Goal: Transaction & Acquisition: Purchase product/service

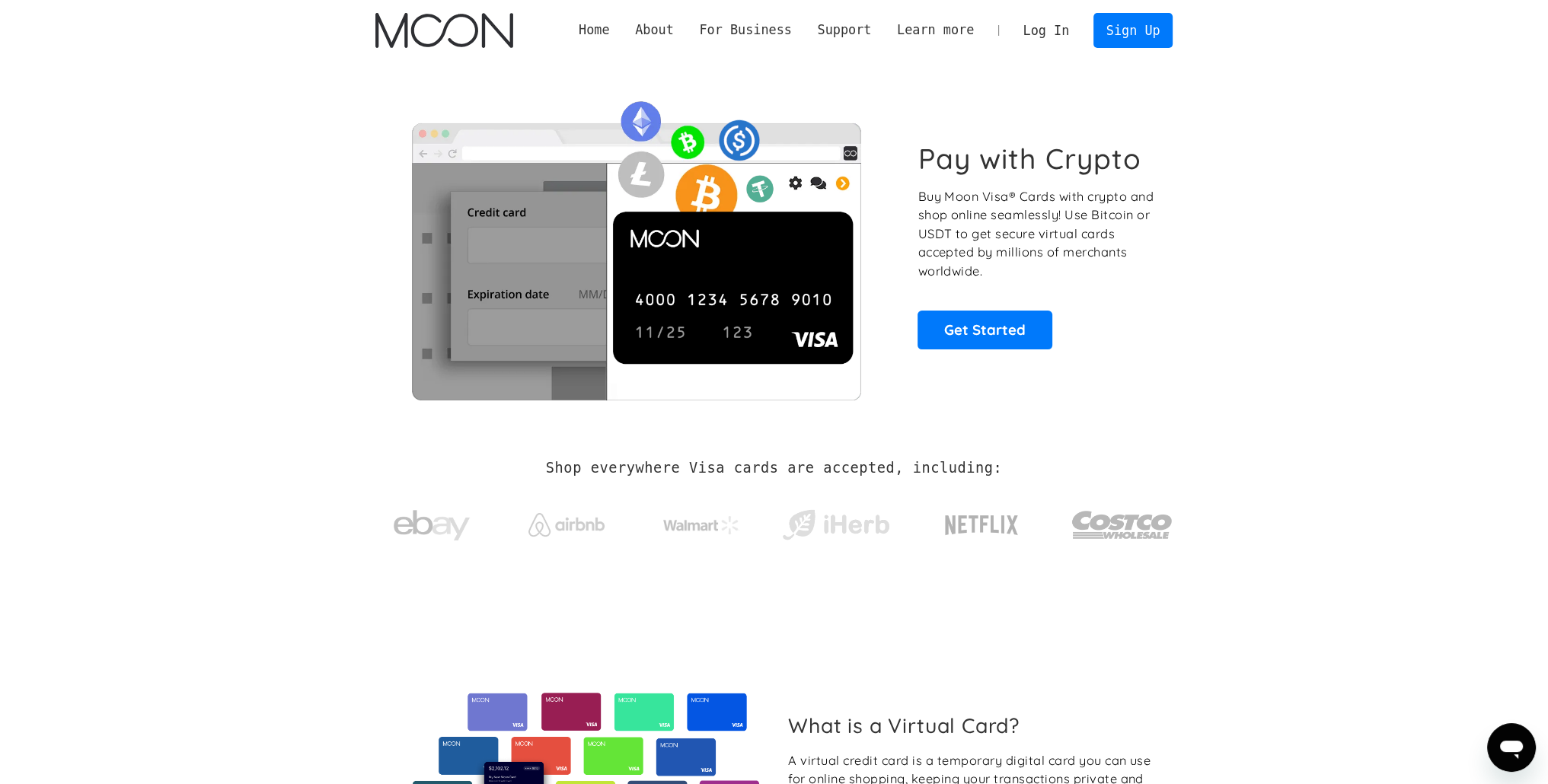
click at [1054, 27] on link "Log In" at bounding box center [1046, 31] width 72 height 34
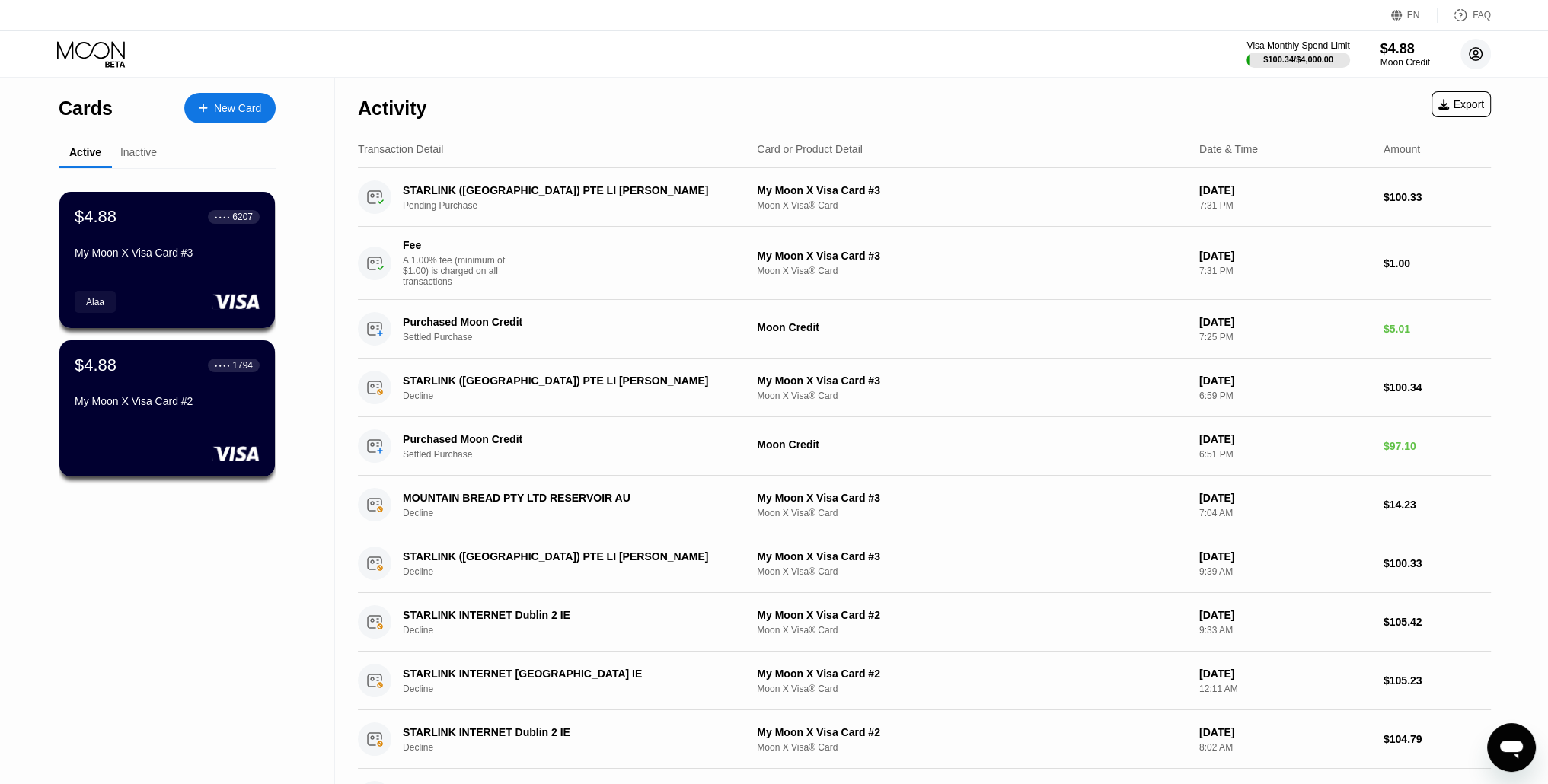
click at [1469, 54] on circle at bounding box center [1476, 54] width 31 height 31
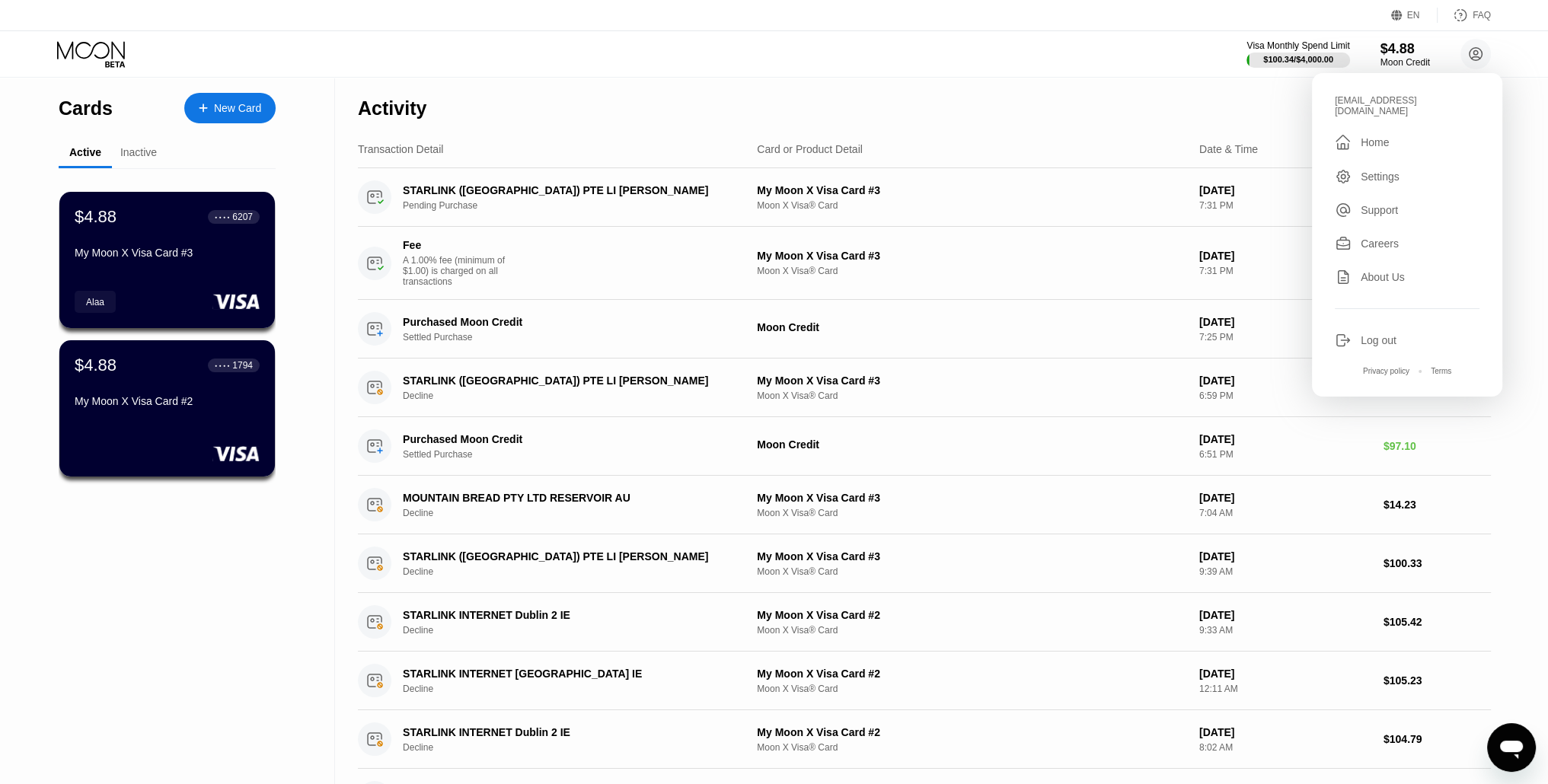
click at [1367, 334] on div "Log out" at bounding box center [1379, 340] width 35 height 12
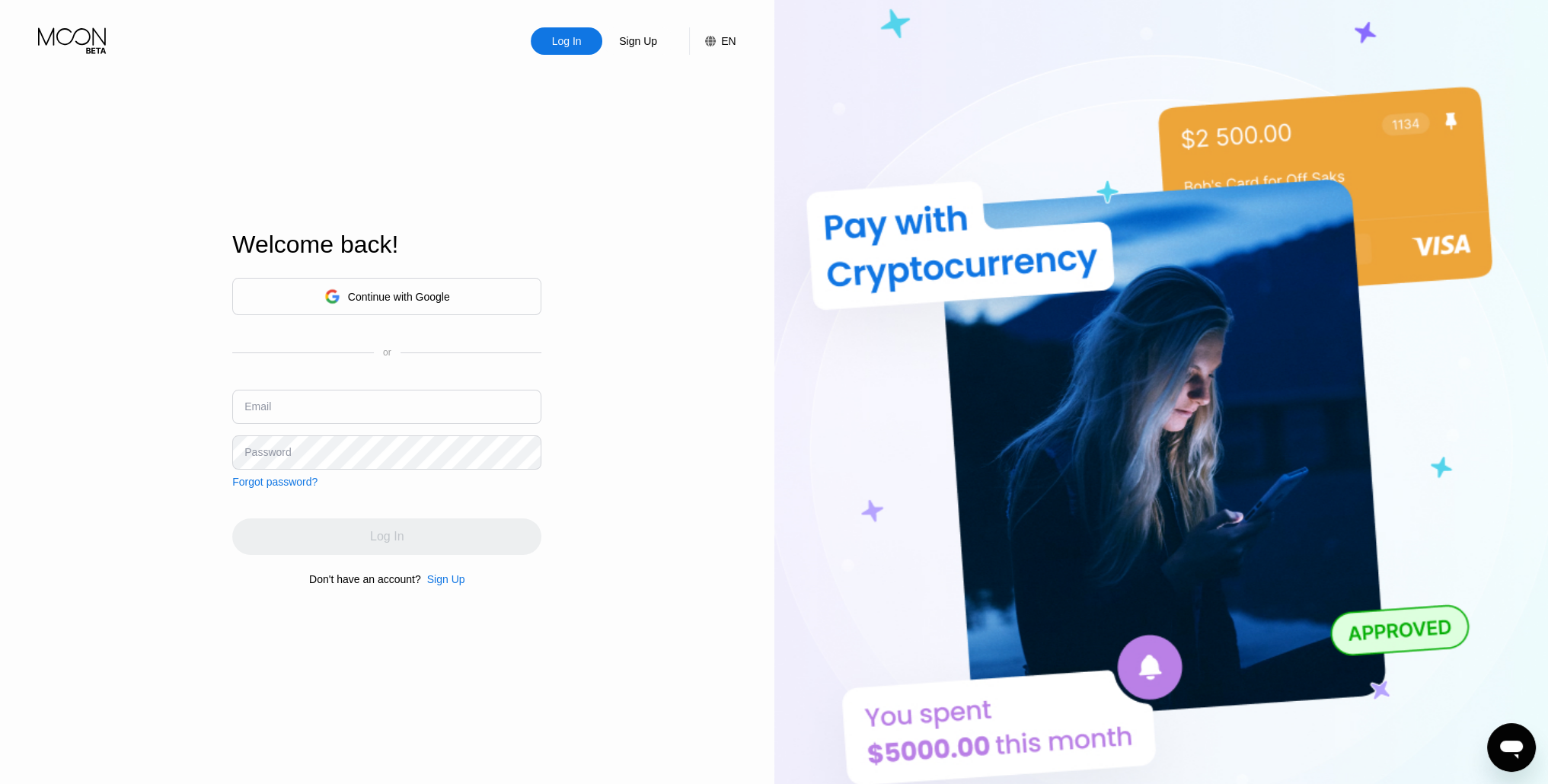
type input "[EMAIL_ADDRESS][DOMAIN_NAME]"
click at [401, 296] on div "Continue with Google" at bounding box center [399, 297] width 102 height 12
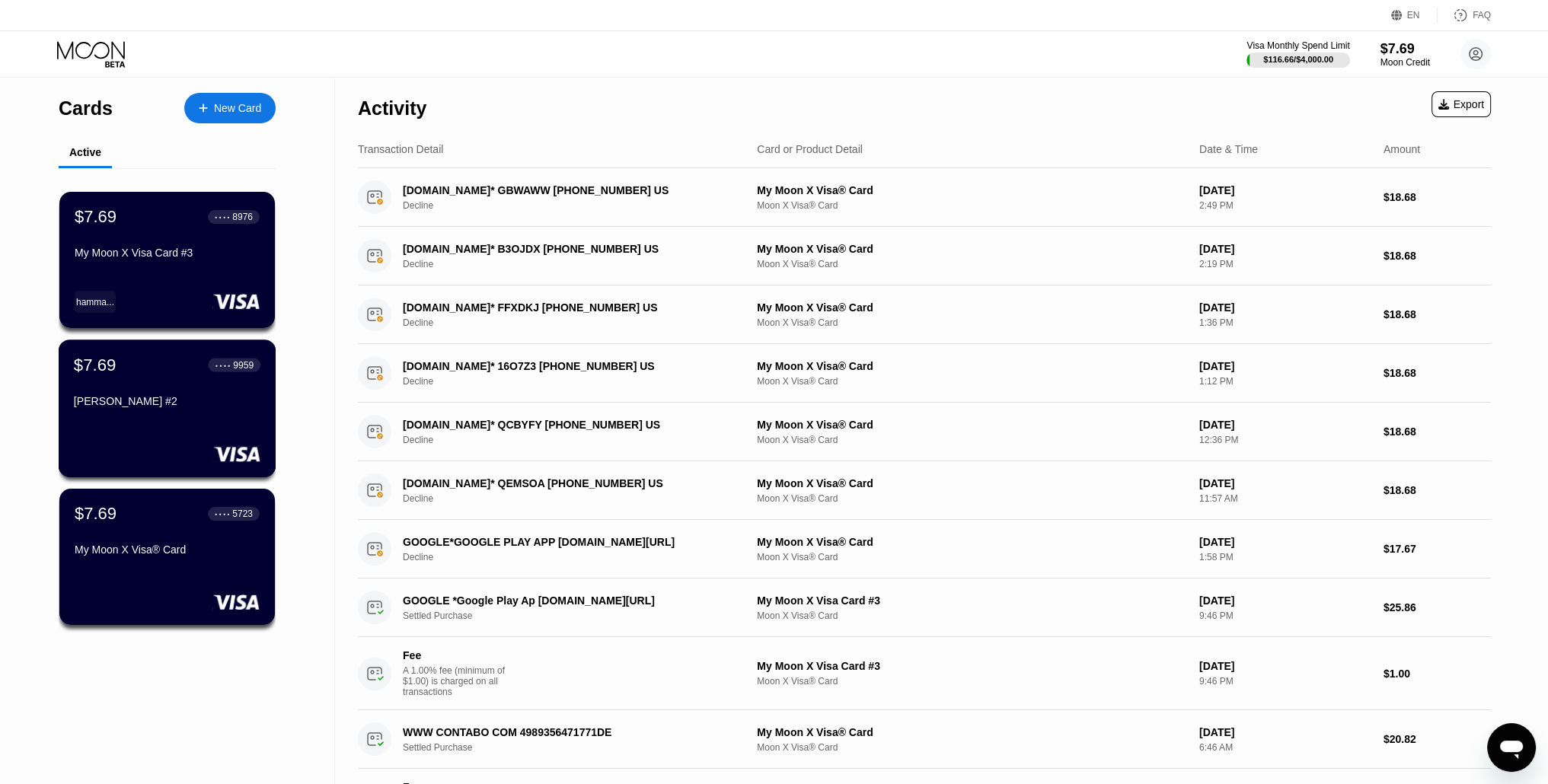
click at [213, 401] on div "Mohammed Card #2" at bounding box center [167, 401] width 186 height 12
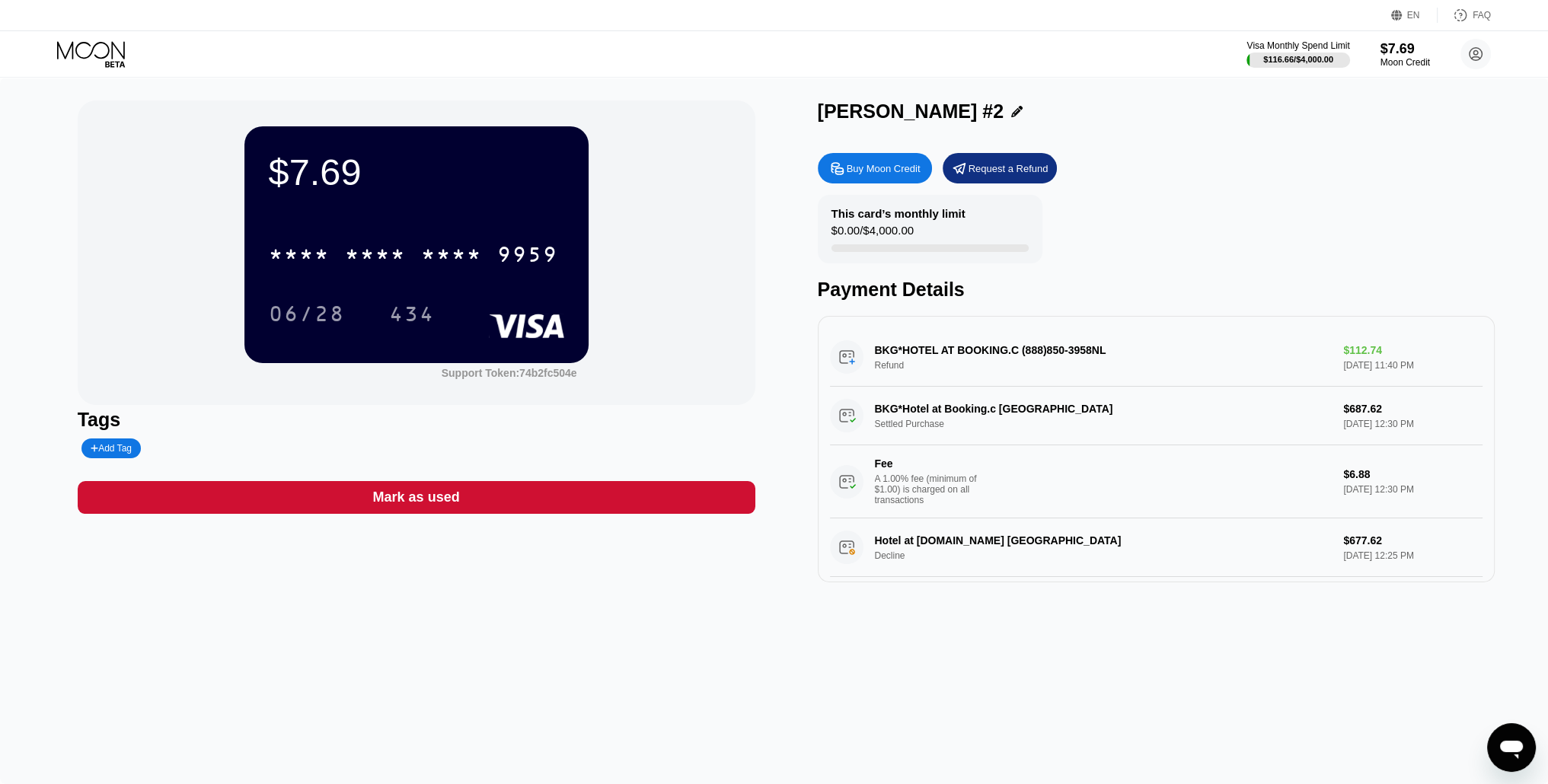
click at [399, 505] on div "Mark as used" at bounding box center [416, 498] width 87 height 18
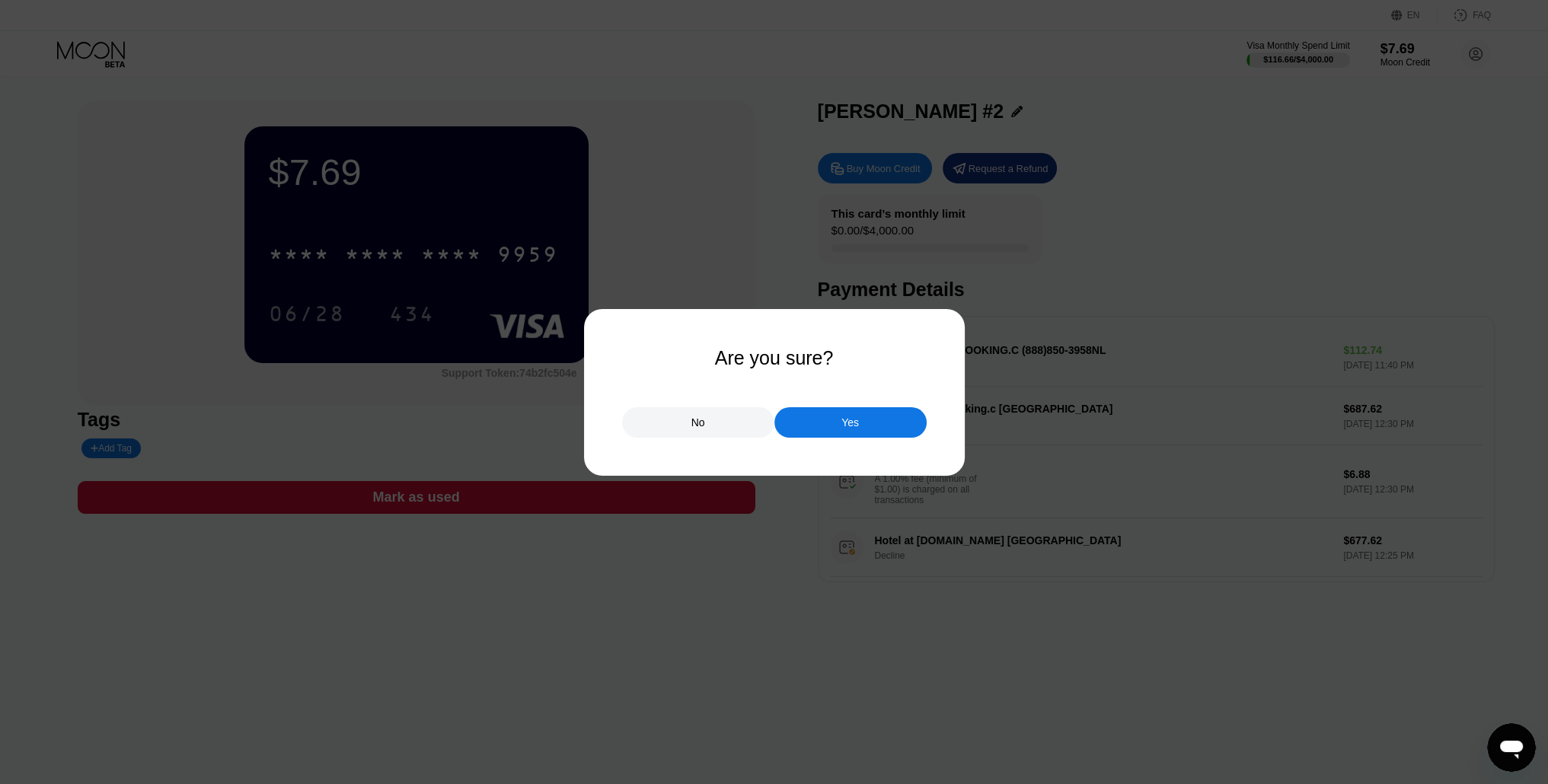
click at [846, 426] on div "Yes" at bounding box center [850, 423] width 18 height 14
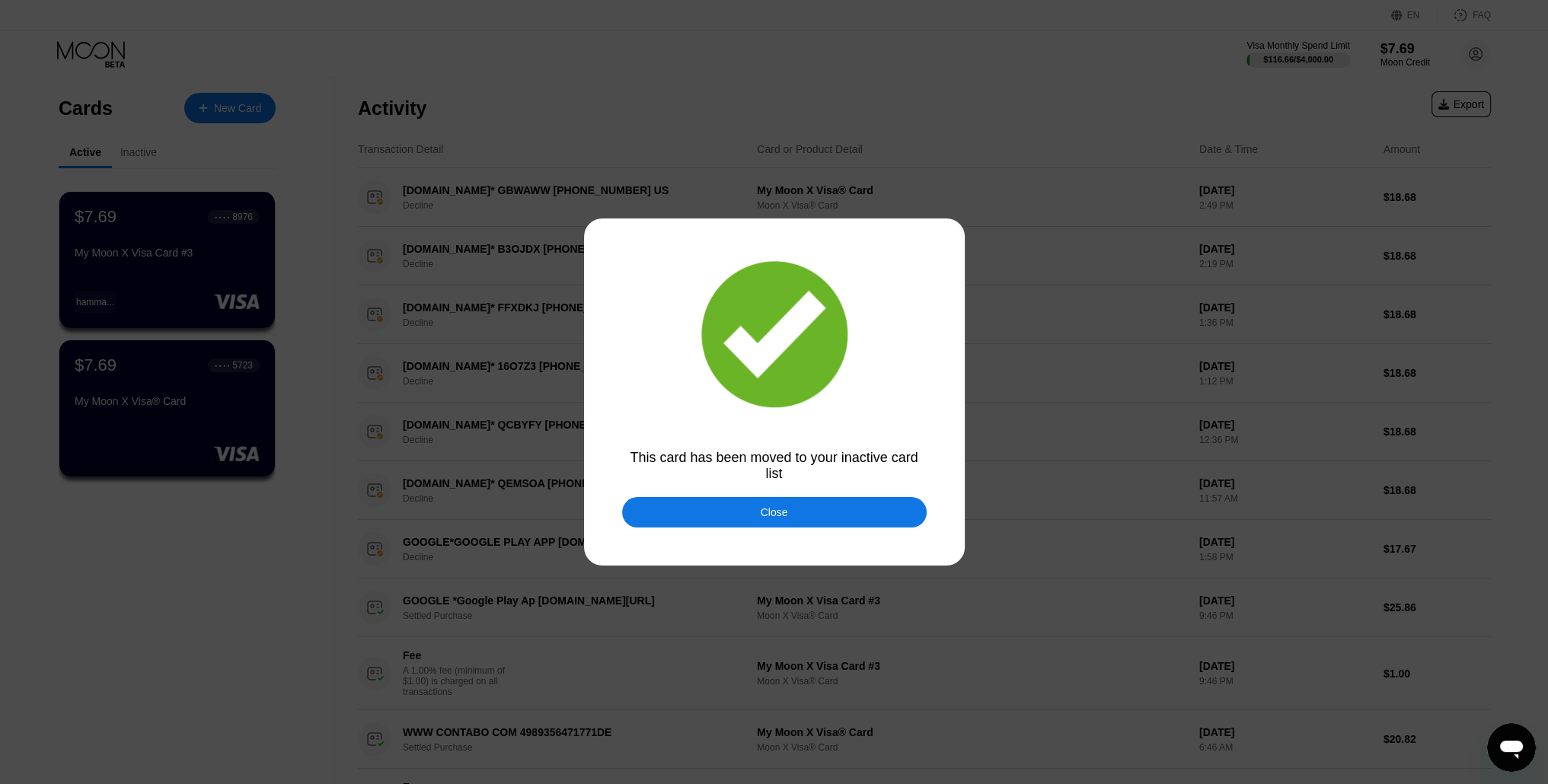
click at [771, 514] on div "Close" at bounding box center [775, 512] width 28 height 12
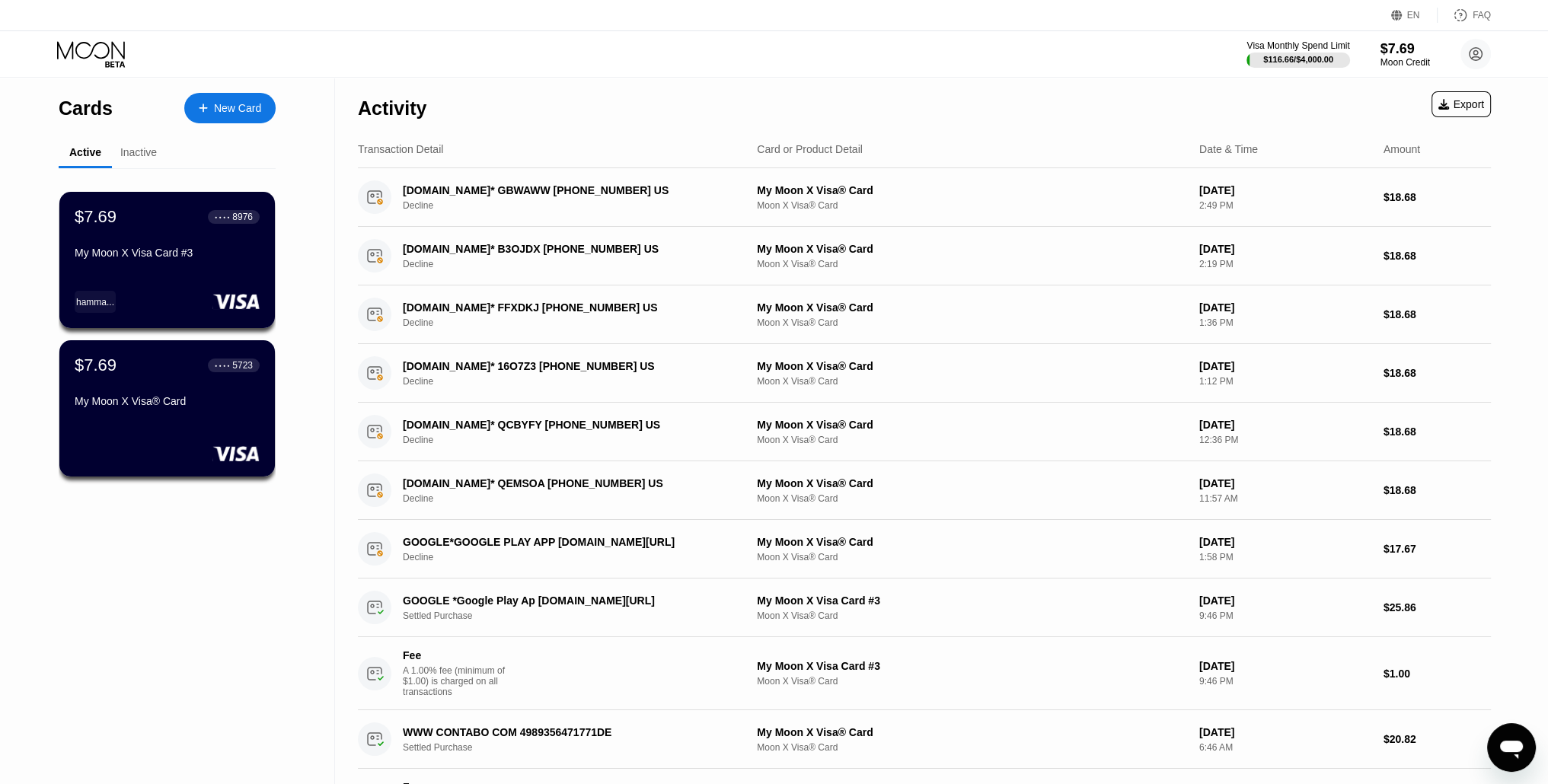
click at [151, 155] on div "Inactive" at bounding box center [138, 152] width 36 height 12
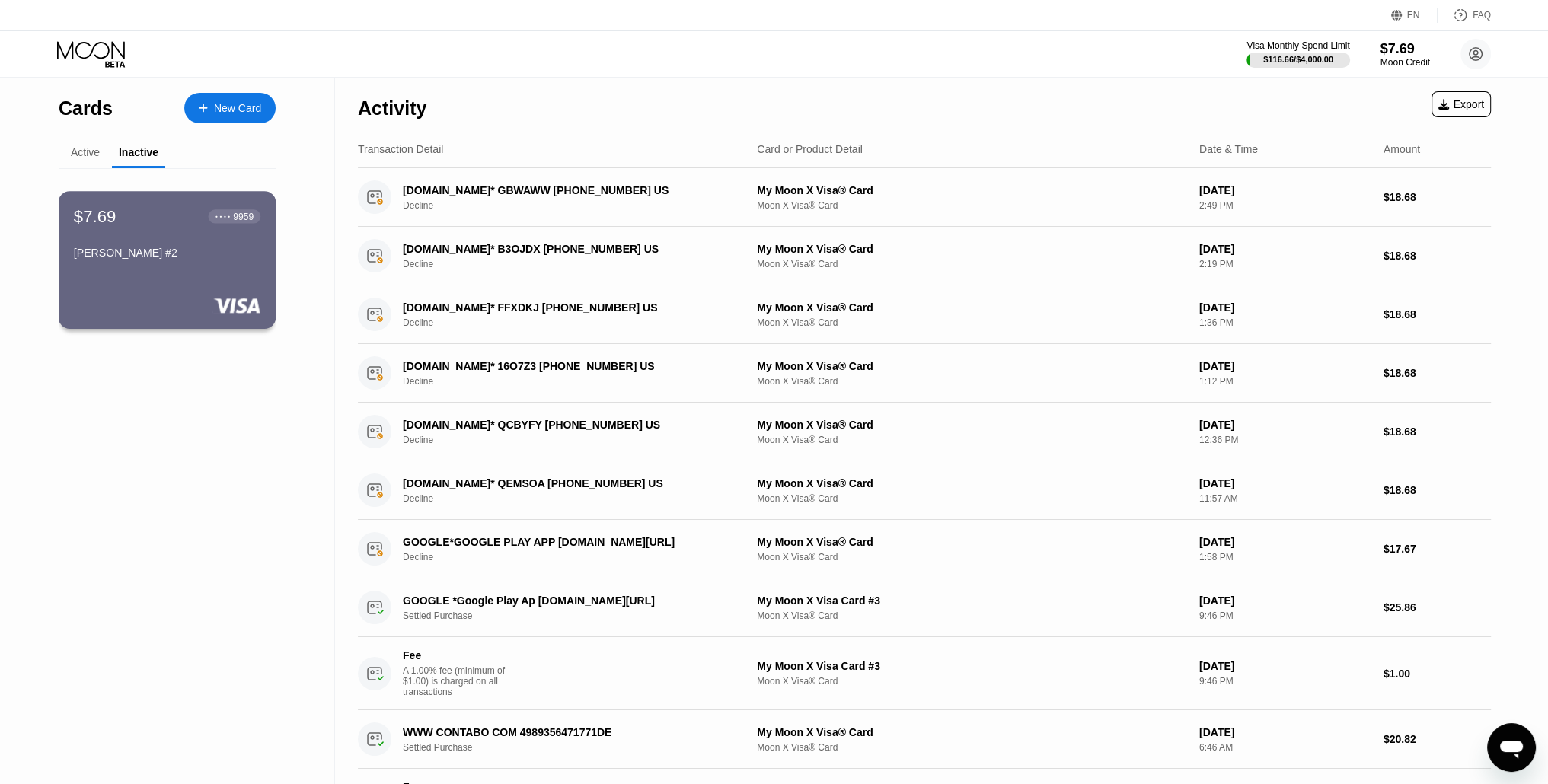
click at [138, 244] on div "$7.69 ● ● ● ● 9959 Mohammed Card #2" at bounding box center [167, 236] width 186 height 59
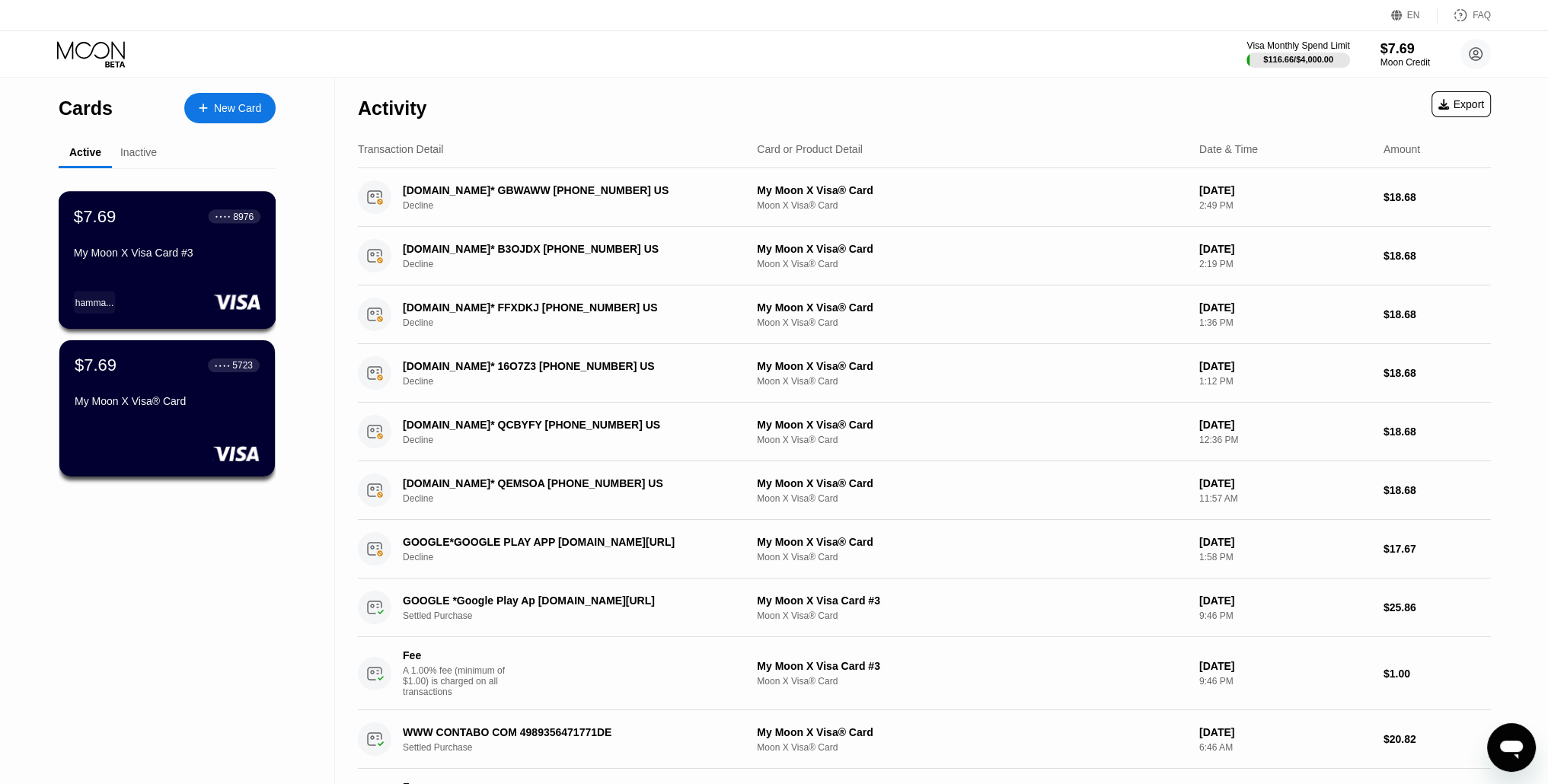
click at [163, 257] on div "My Moon X Visa Card #3" at bounding box center [167, 253] width 186 height 12
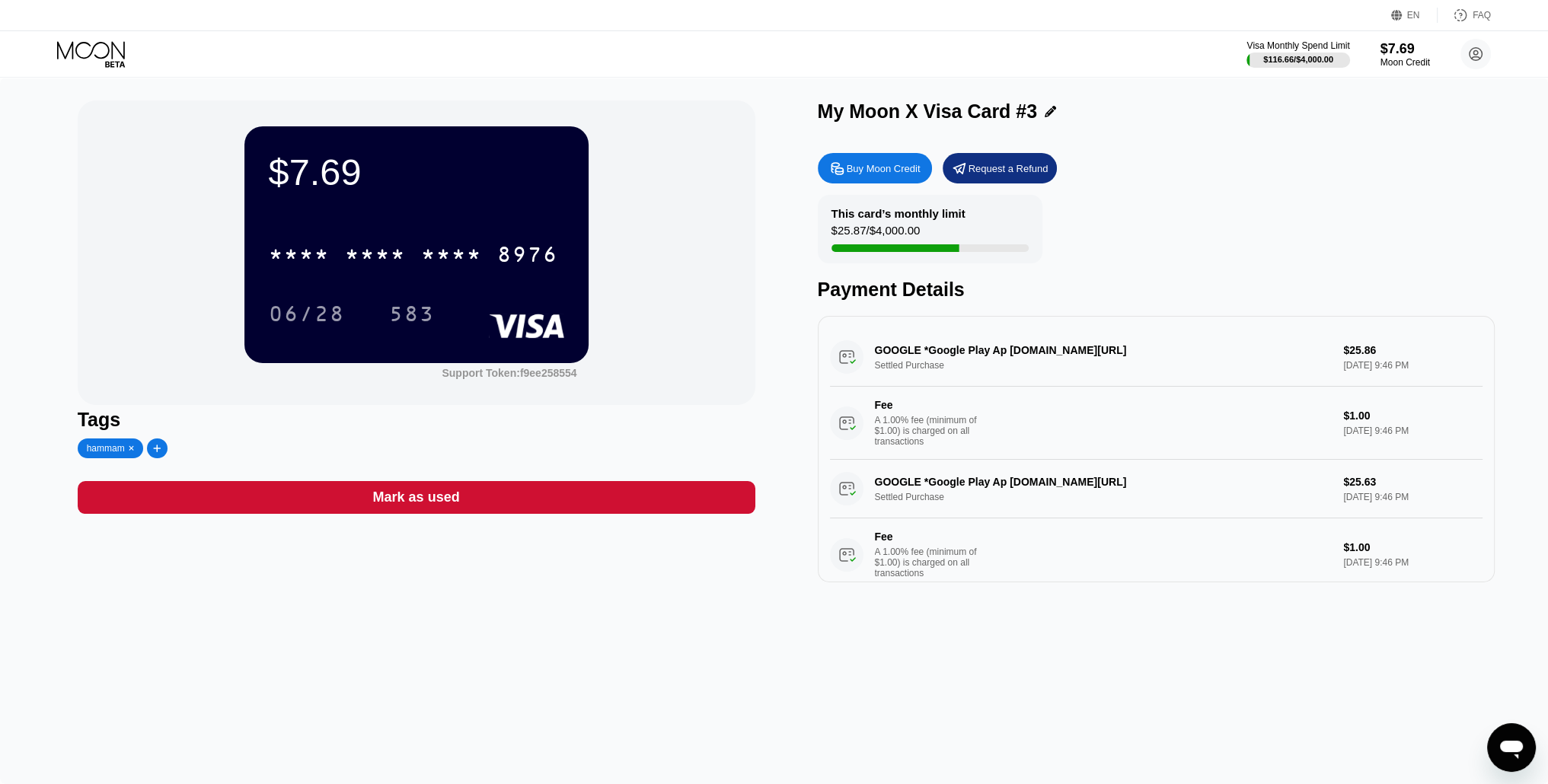
click at [1044, 112] on icon at bounding box center [1050, 111] width 12 height 12
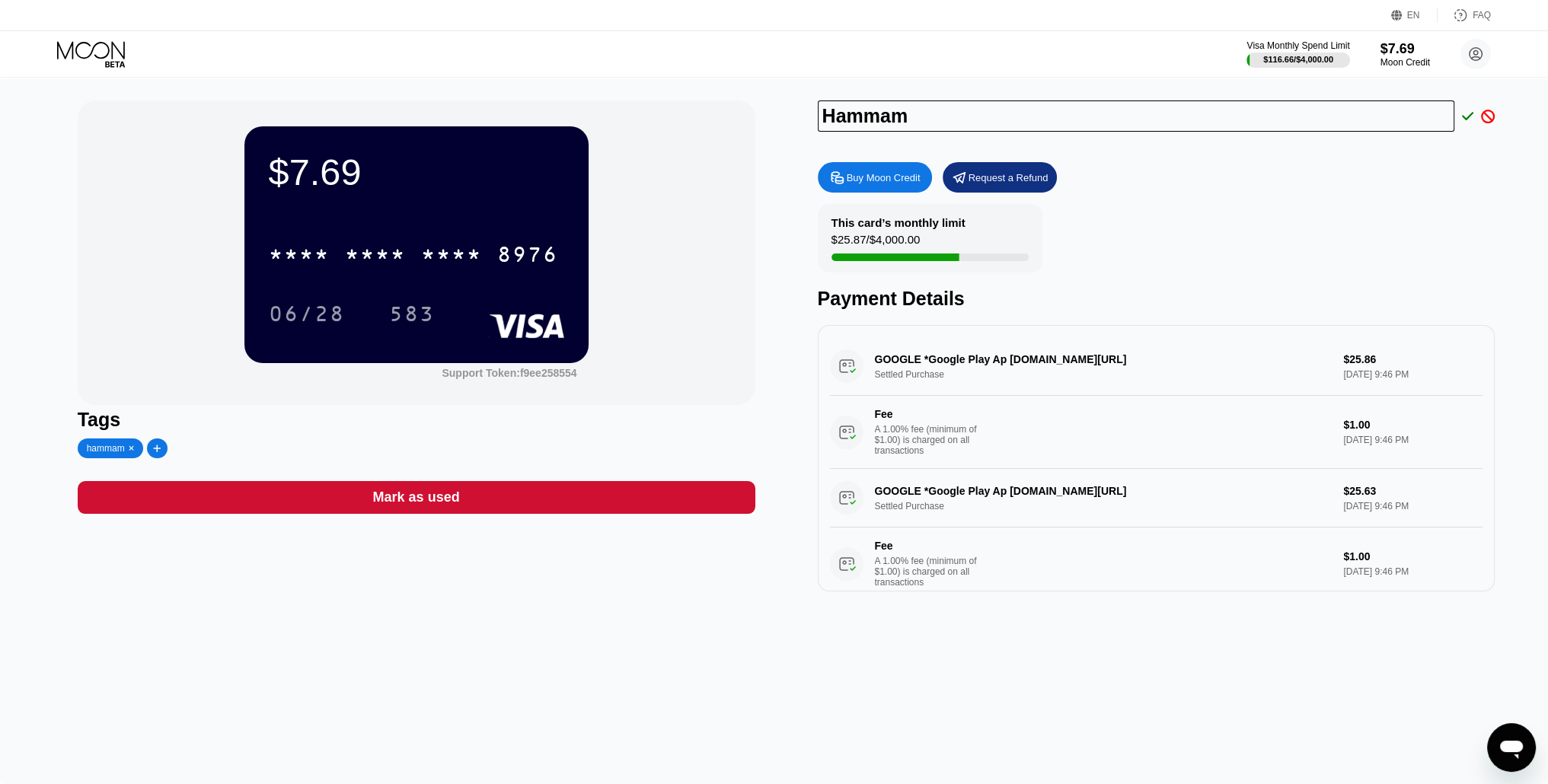
type input "Hammam"
click at [1467, 119] on icon at bounding box center [1468, 116] width 12 height 8
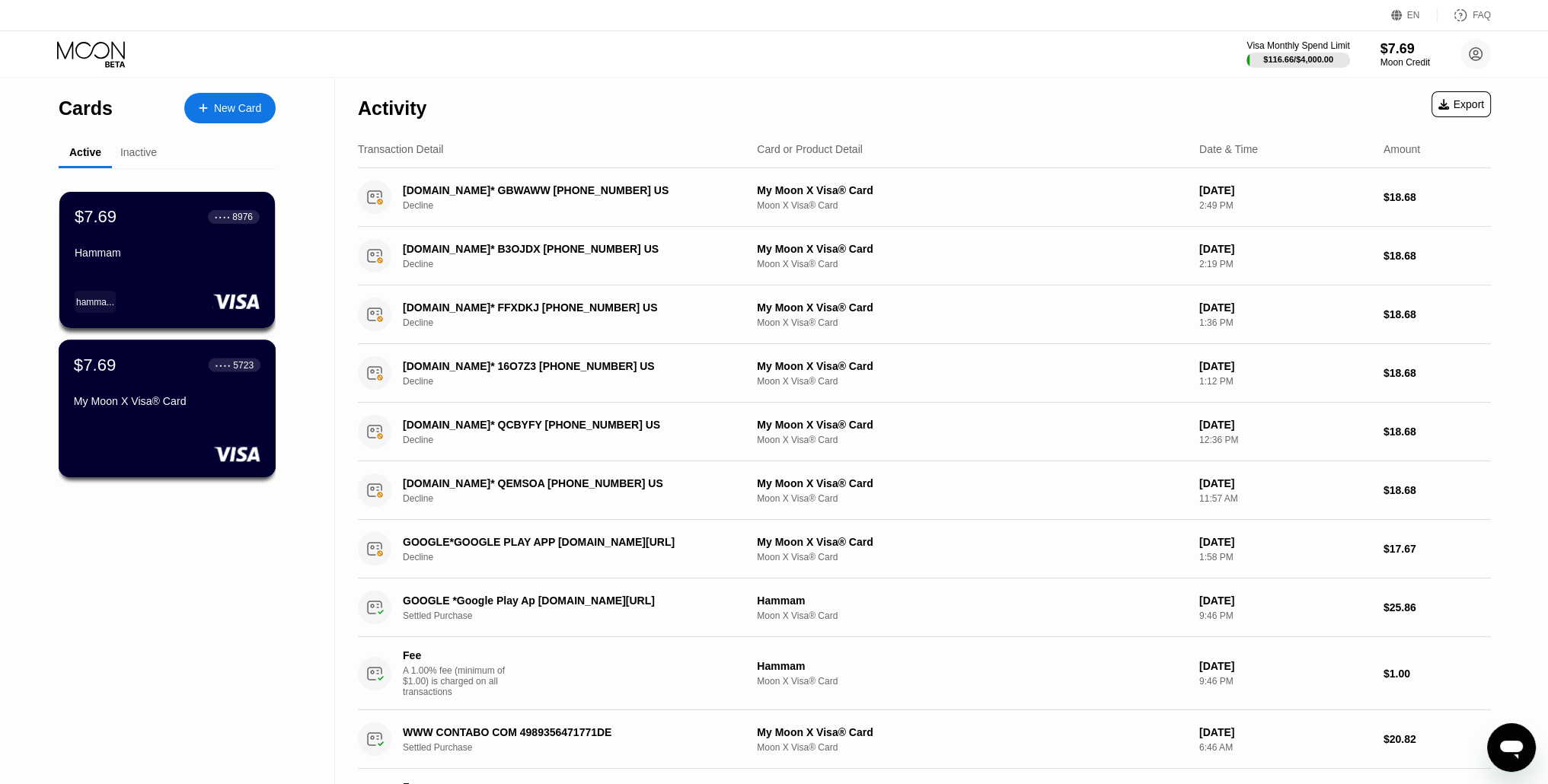
click at [156, 398] on div "My Moon X Visa® Card" at bounding box center [167, 401] width 186 height 12
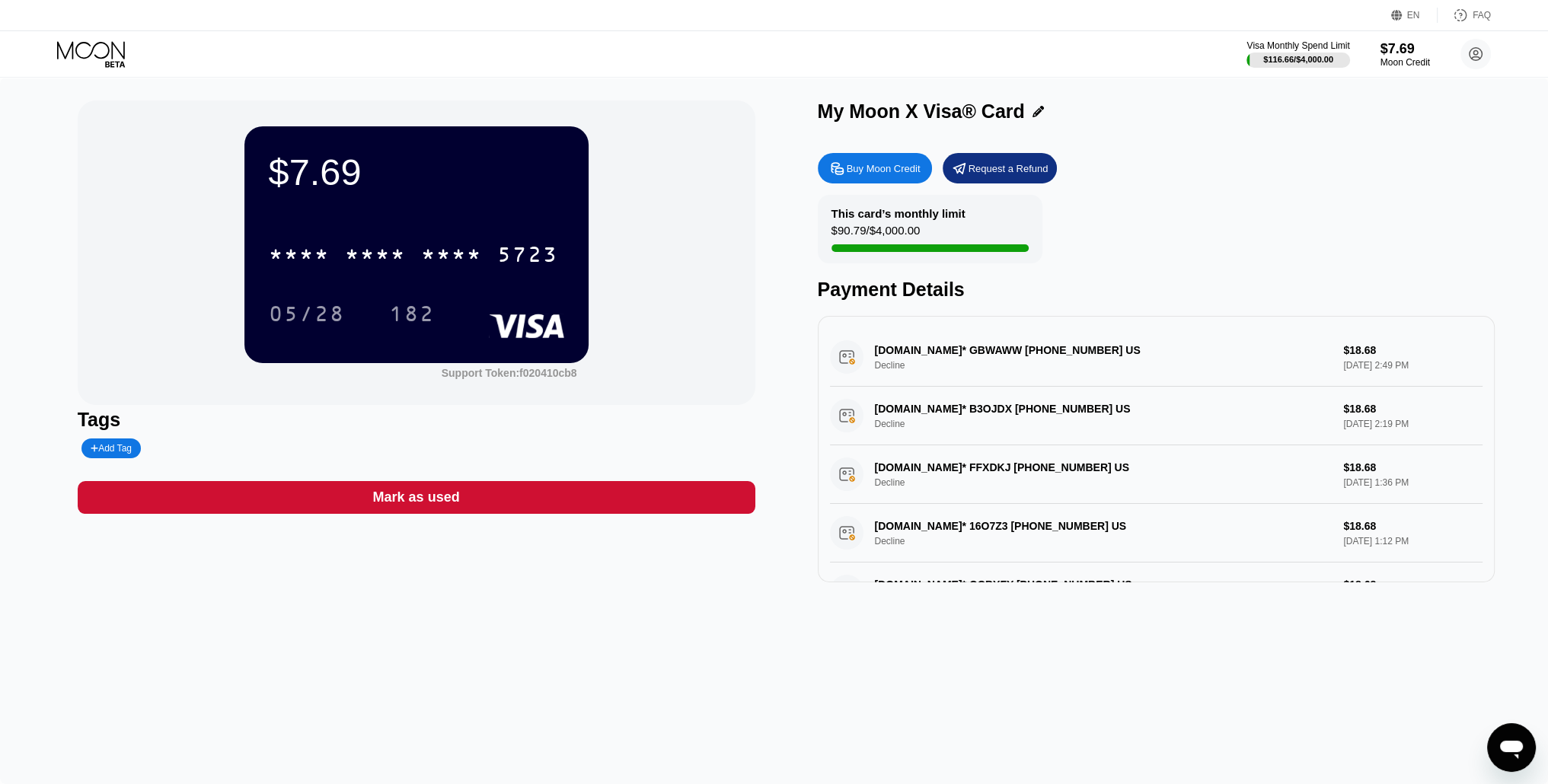
click at [1036, 112] on icon at bounding box center [1038, 111] width 12 height 12
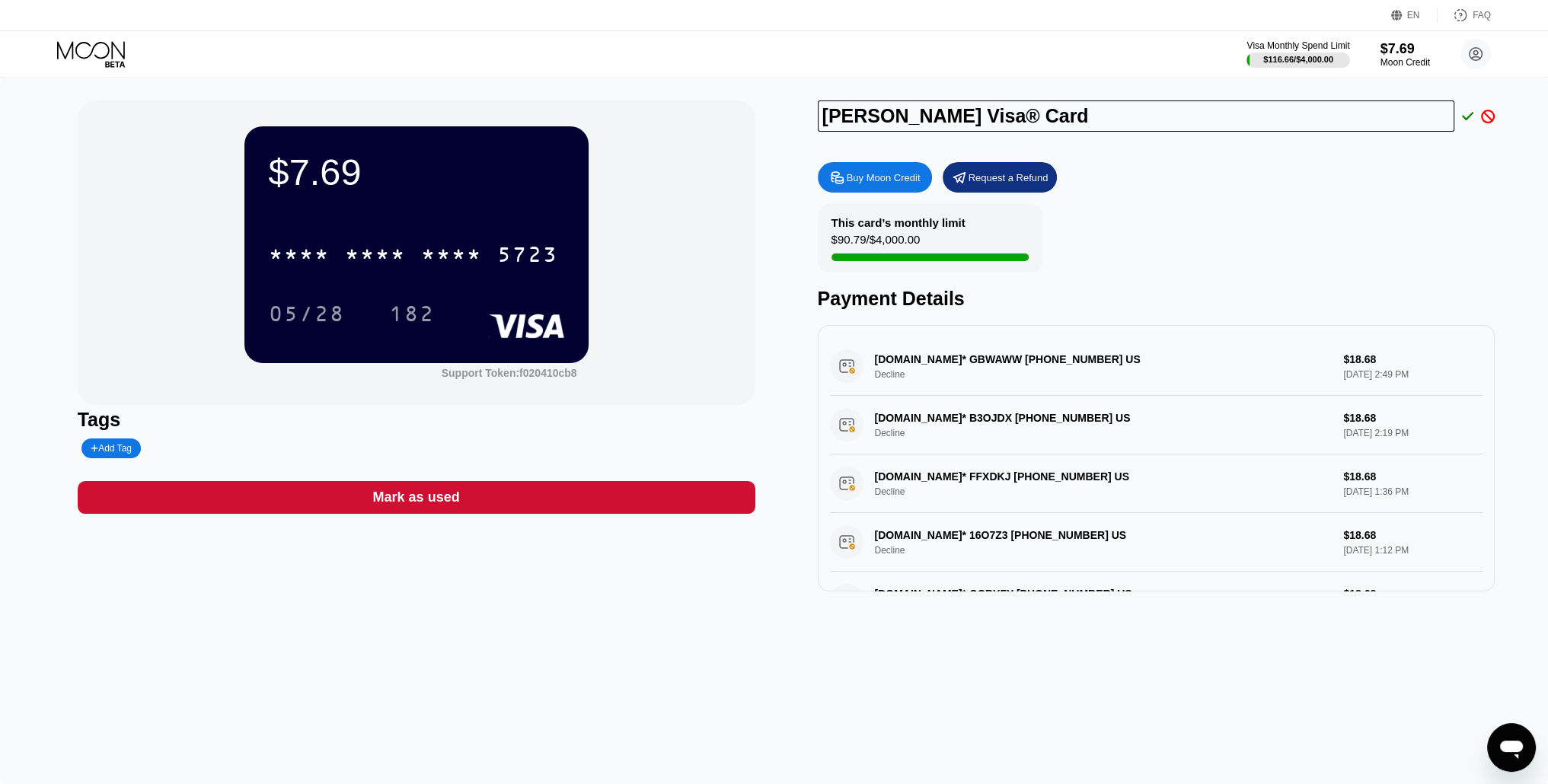
type input "Orwah Visa® Card"
click at [1465, 113] on icon at bounding box center [1468, 116] width 12 height 14
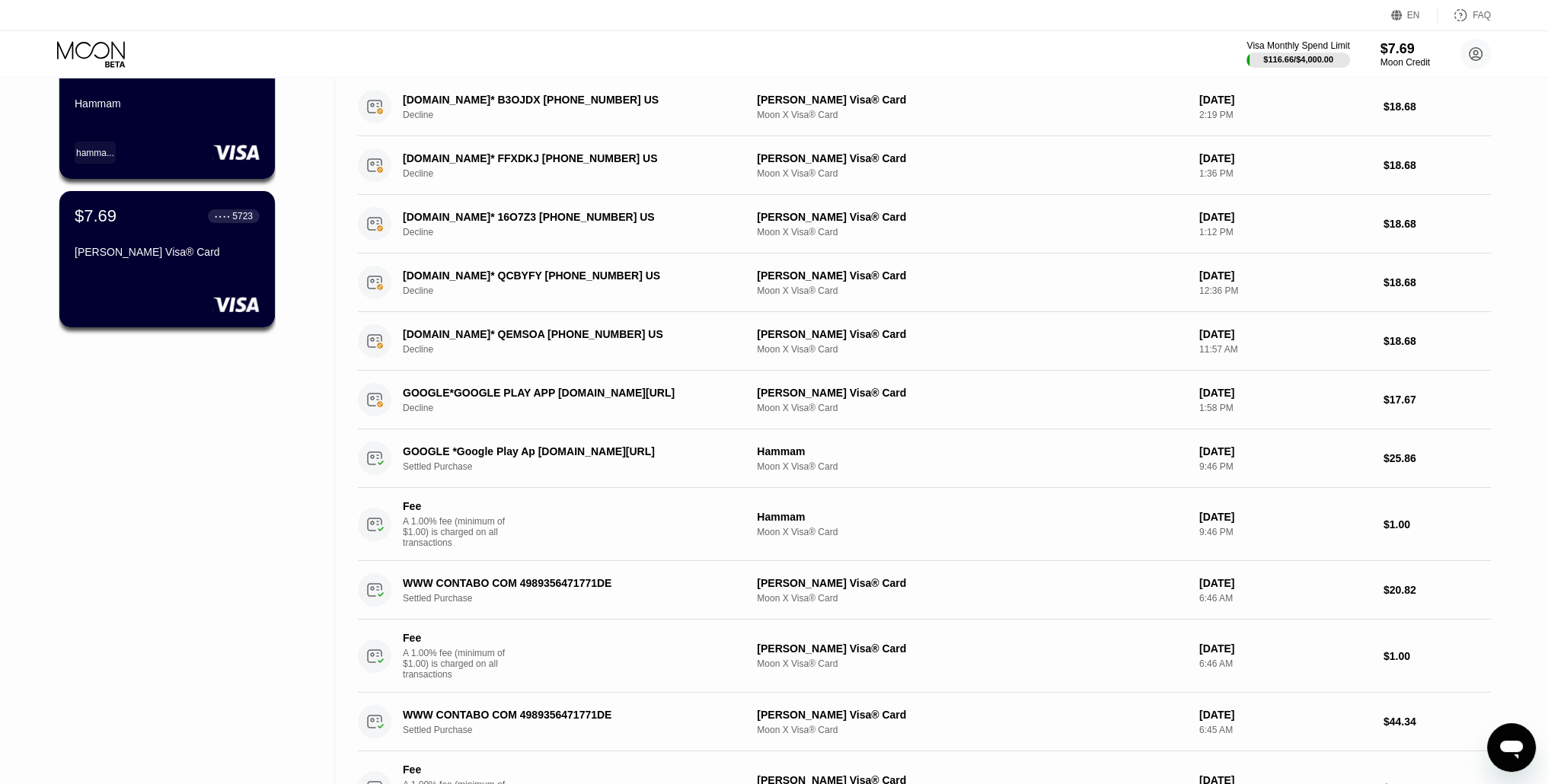
scroll to position [76, 0]
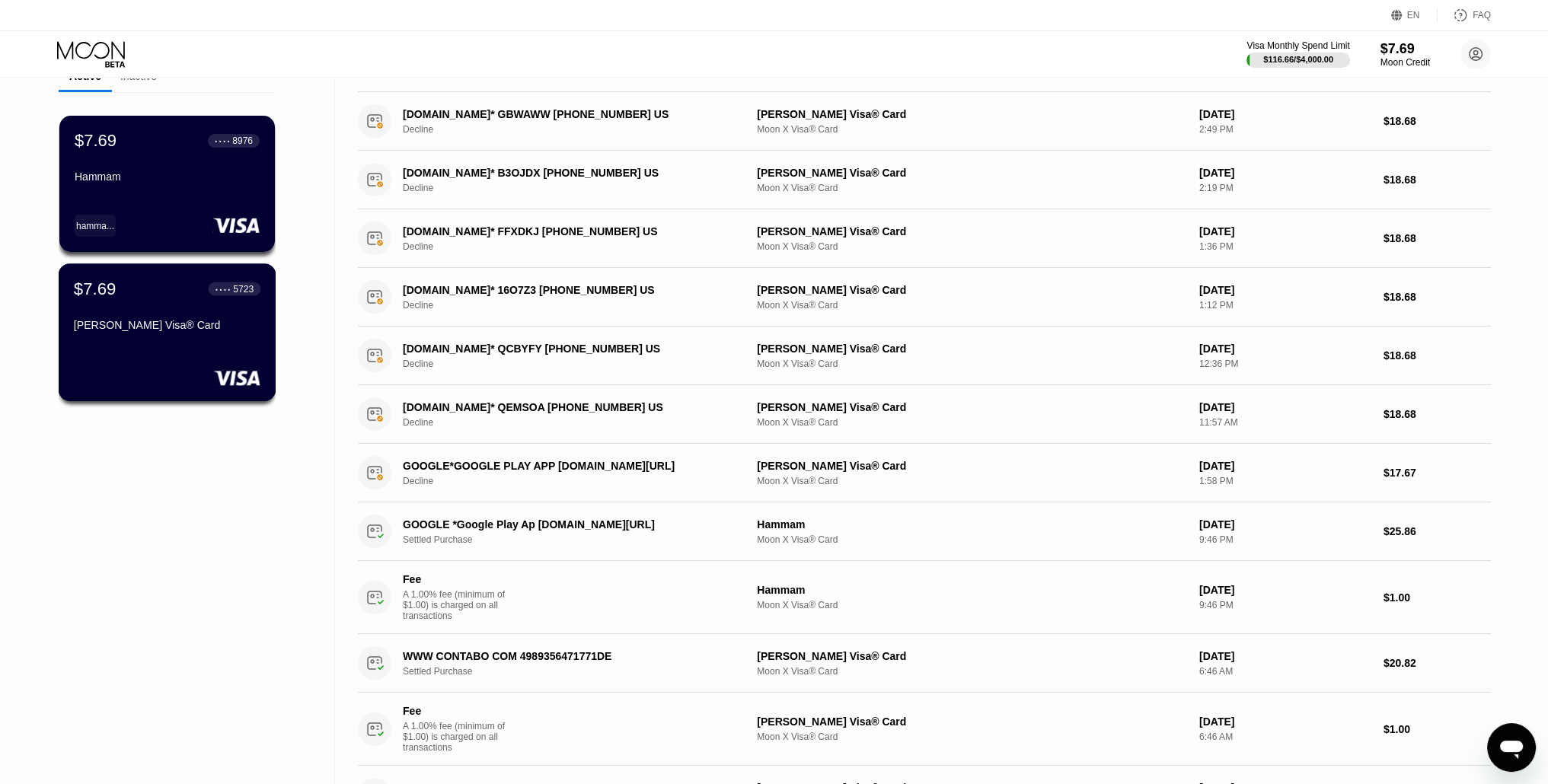
click at [109, 328] on div "Orwah Visa® Card" at bounding box center [167, 325] width 186 height 12
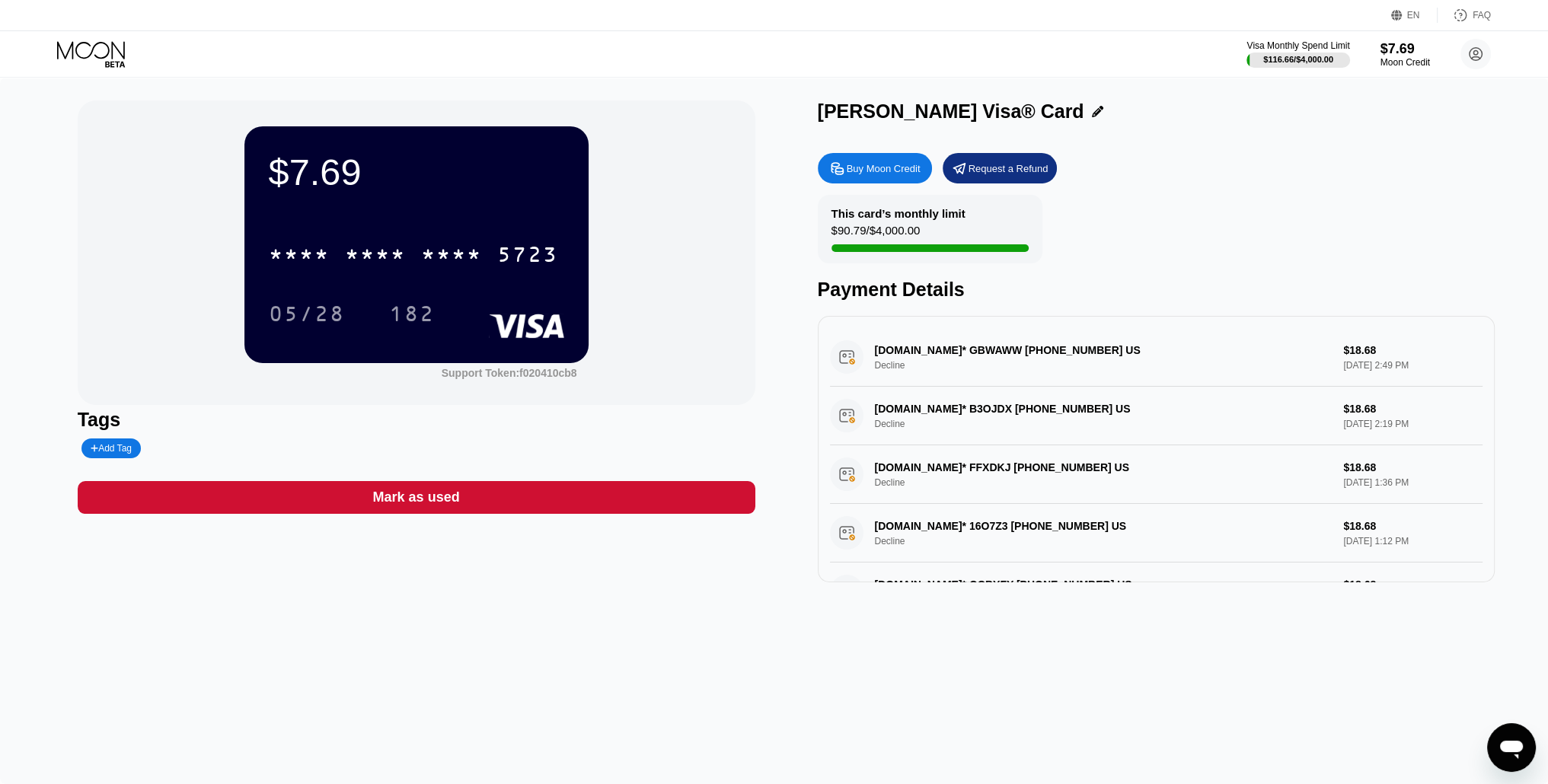
click at [1092, 113] on icon at bounding box center [1097, 111] width 12 height 12
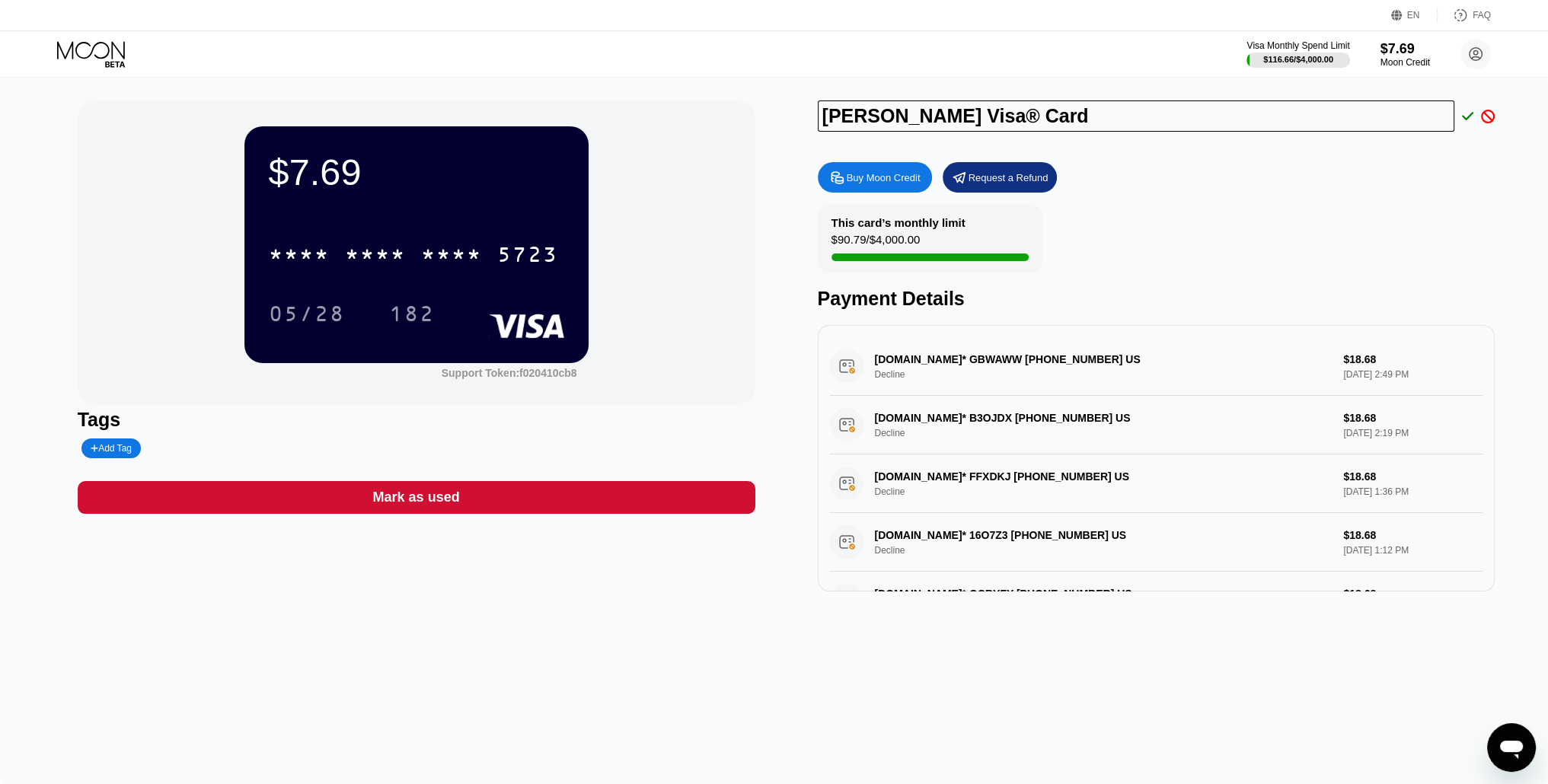
click at [889, 112] on input "Orwah Visa® Card" at bounding box center [1136, 116] width 637 height 32
drag, startPoint x: 920, startPoint y: 121, endPoint x: 1201, endPoint y: 127, distance: 281.1
click at [1201, 127] on input "Orwah Visa® Card" at bounding box center [1136, 116] width 637 height 32
click at [905, 116] on input "Orwah Visa" at bounding box center [1136, 116] width 637 height 32
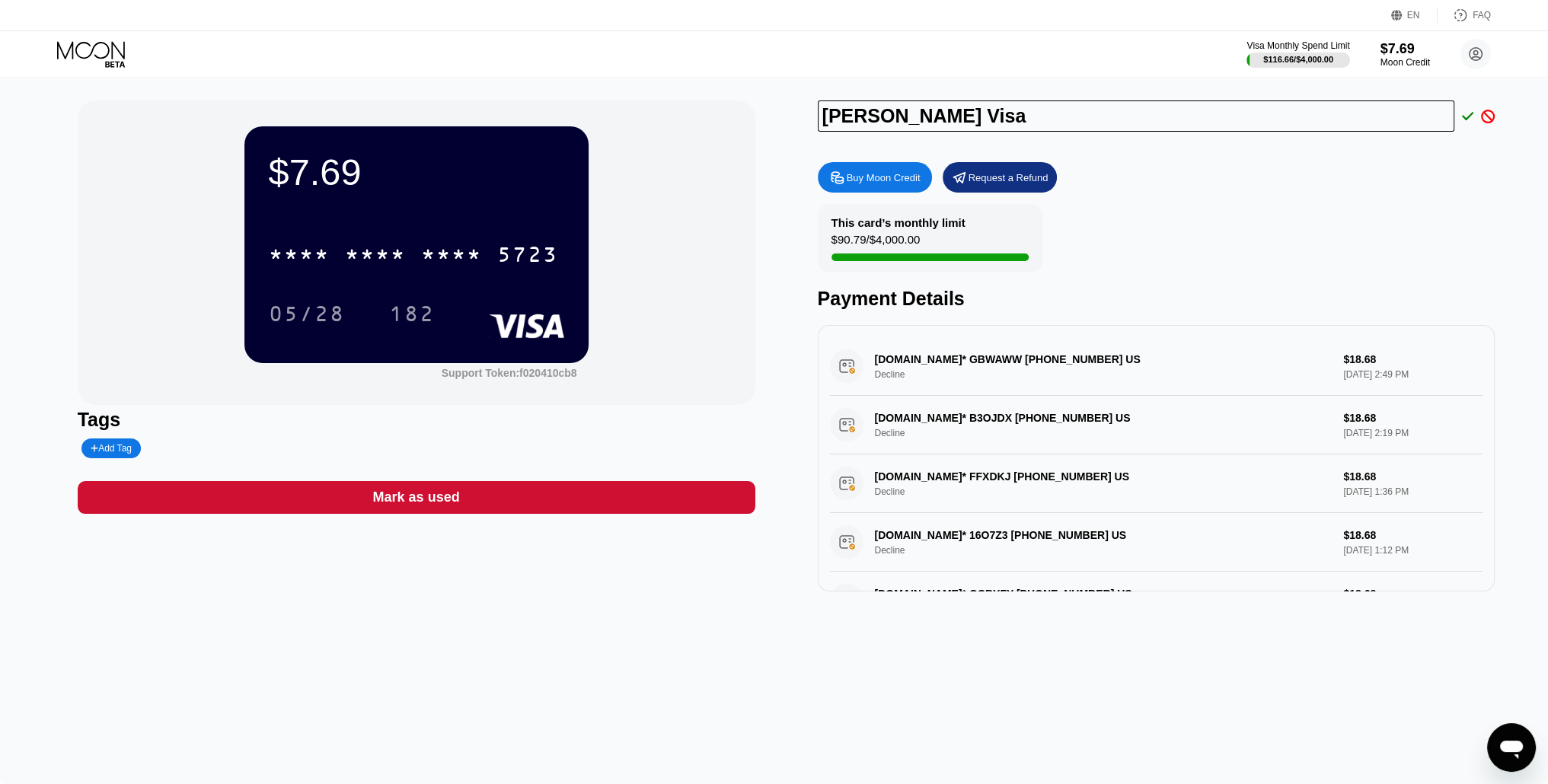
type input "Orwah Visa"
click at [1470, 117] on icon at bounding box center [1468, 116] width 12 height 8
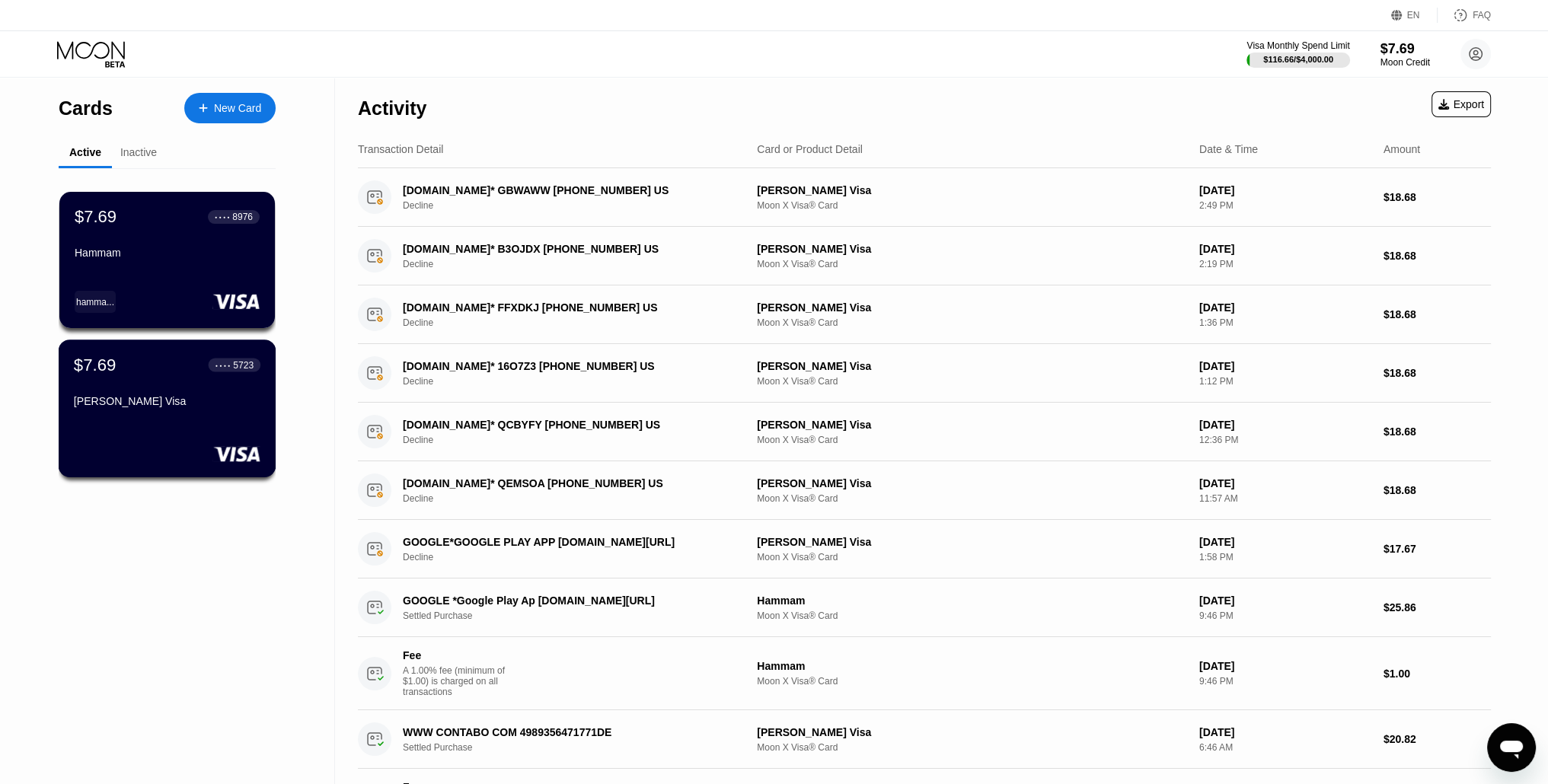
click at [143, 386] on div "$7.69 ● ● ● ● 5723 Orwah Visa" at bounding box center [167, 384] width 186 height 59
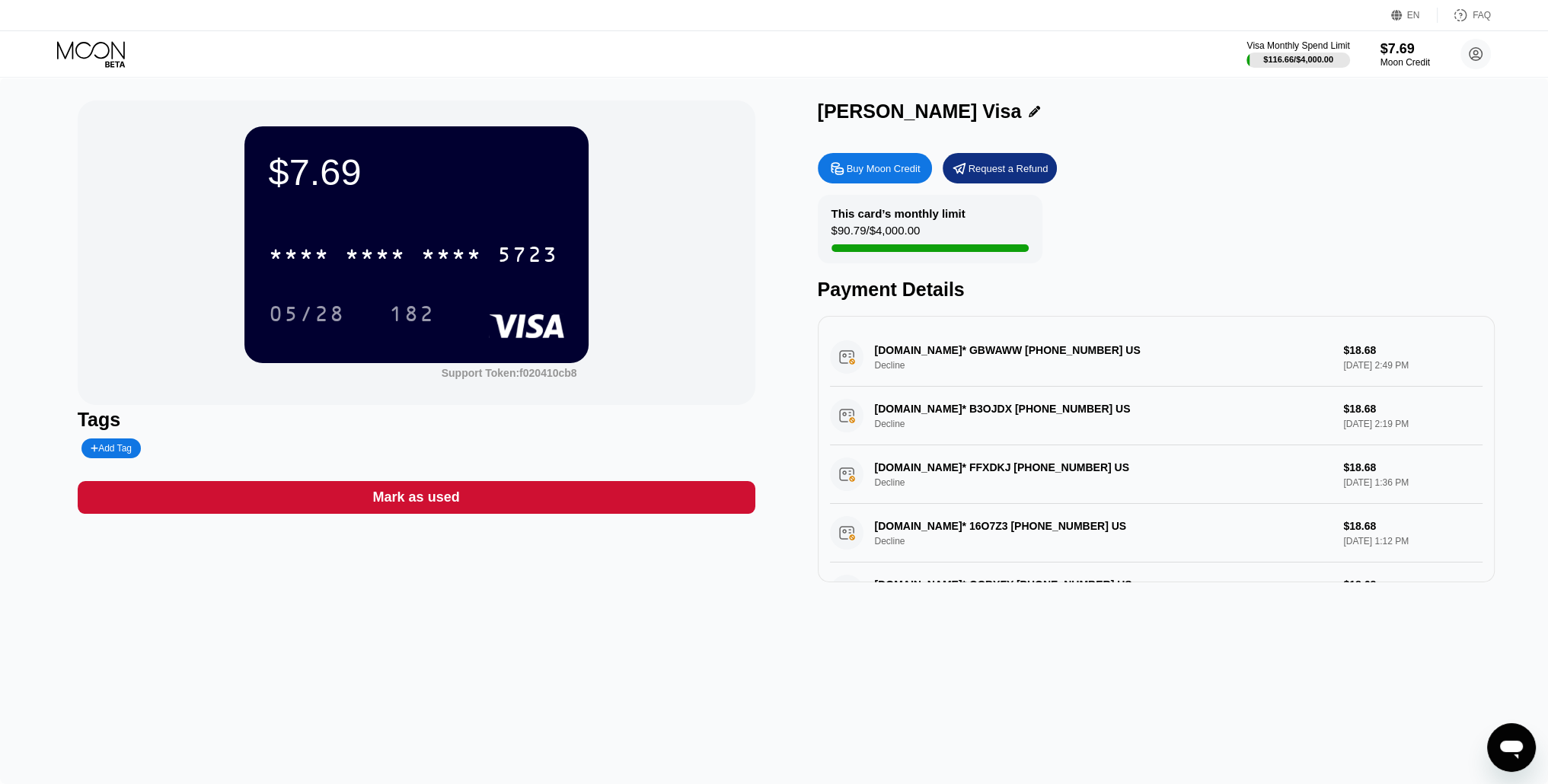
click at [1029, 112] on icon at bounding box center [1034, 111] width 12 height 12
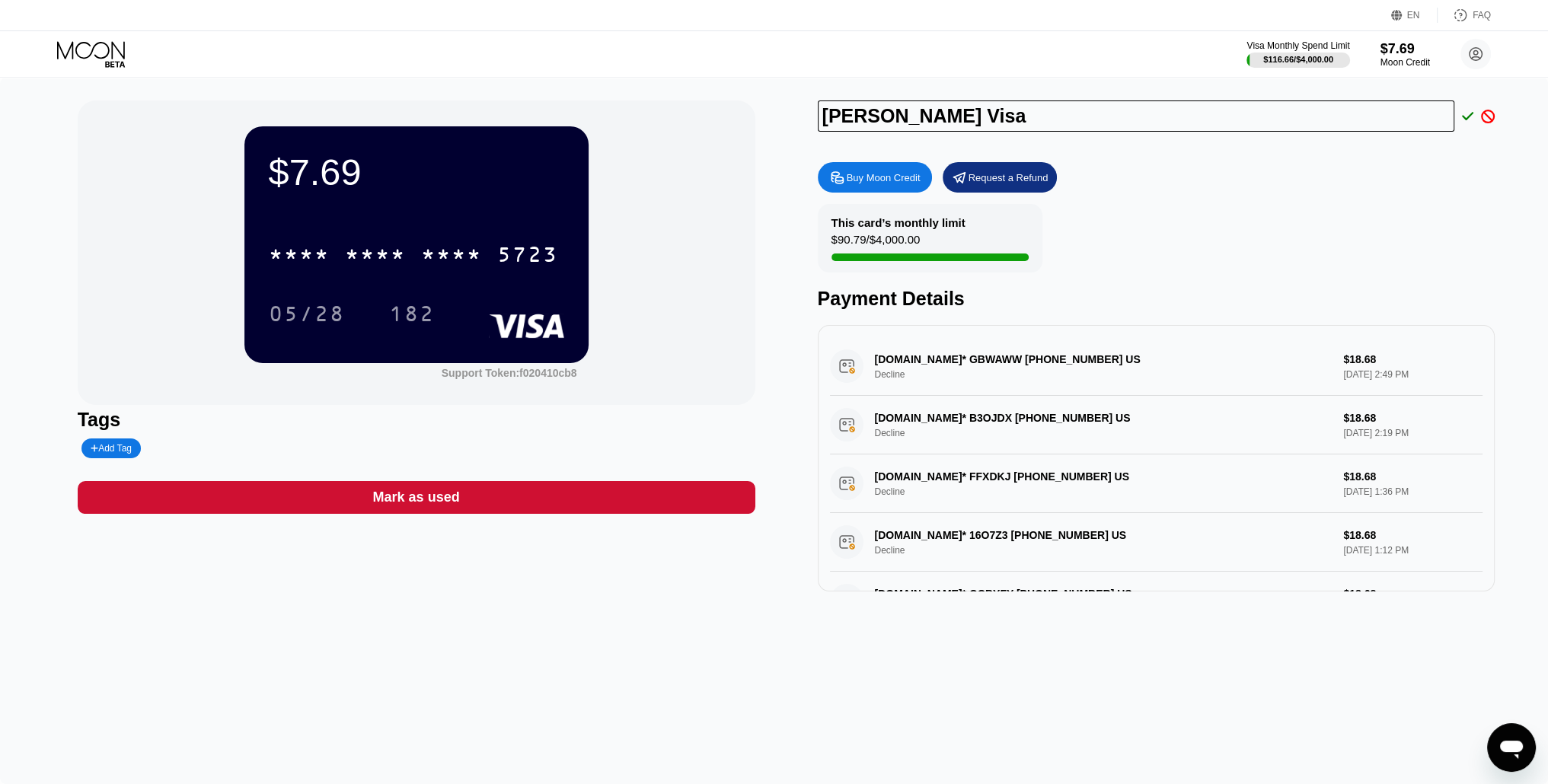
click at [912, 118] on input "Orwah Visa" at bounding box center [1136, 116] width 637 height 32
type input "[PERSON_NAME]"
click at [1464, 115] on icon at bounding box center [1468, 116] width 12 height 14
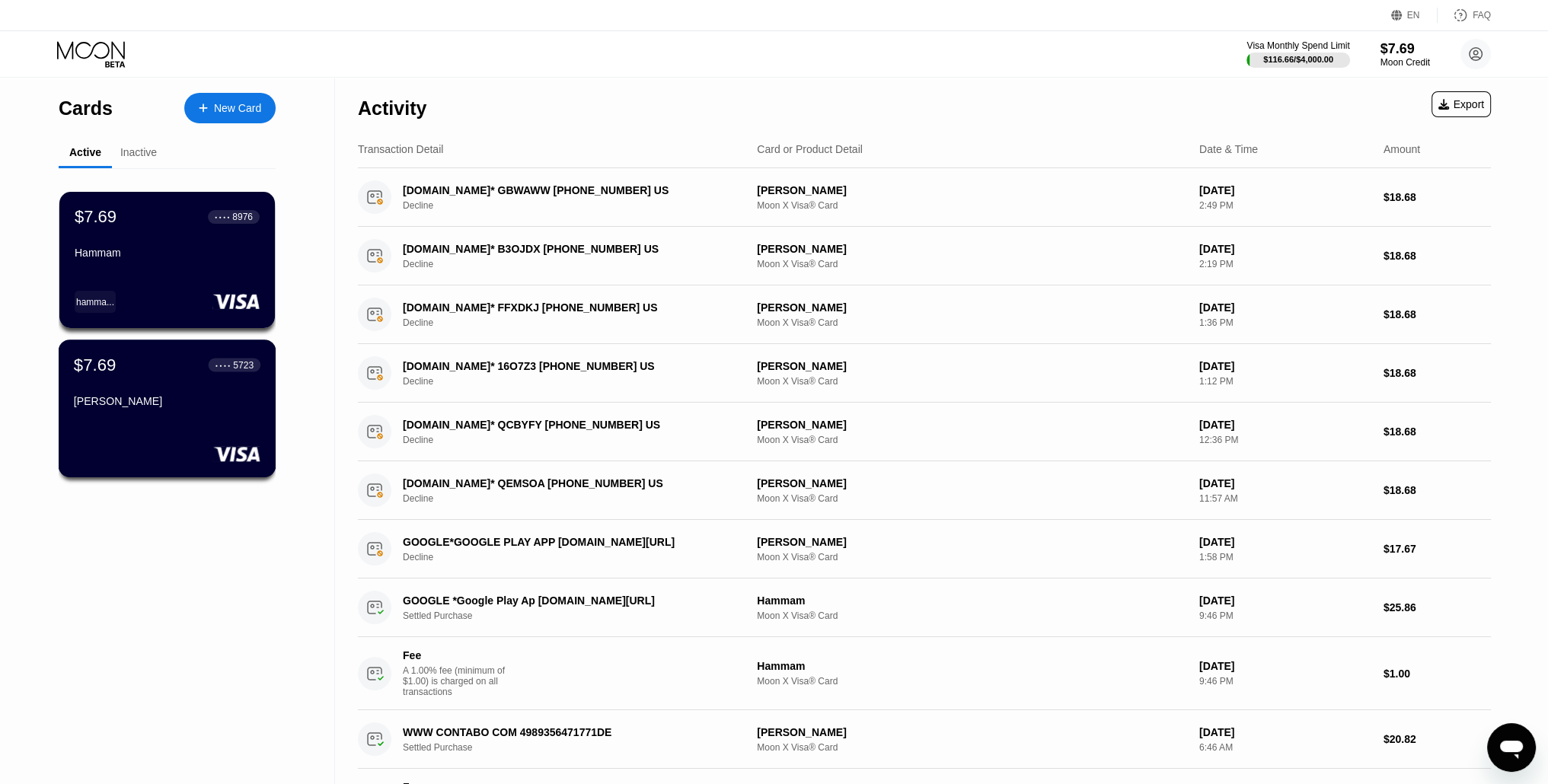
click at [150, 399] on div "[PERSON_NAME]" at bounding box center [167, 401] width 186 height 12
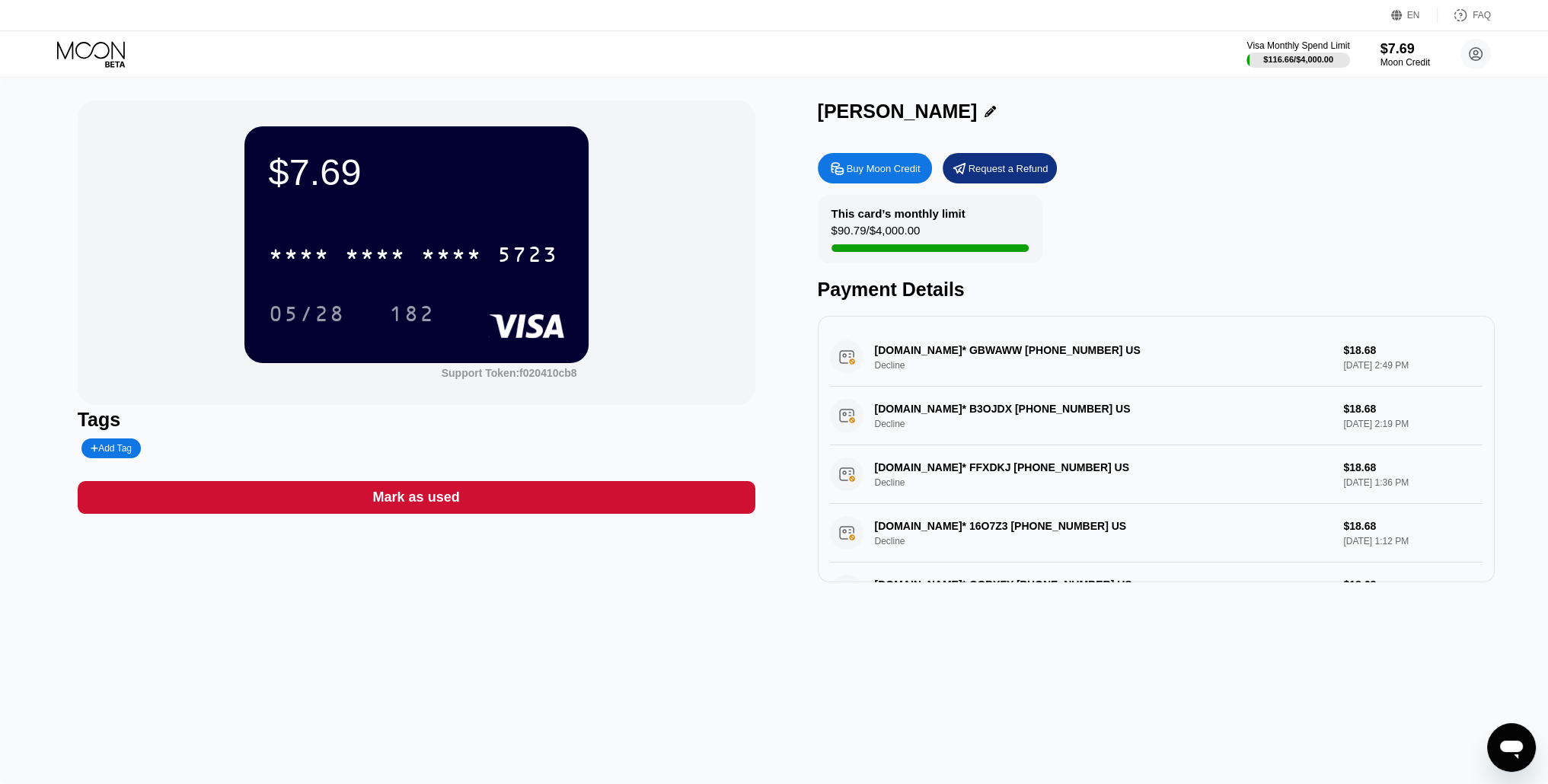
click at [896, 170] on div "Buy Moon Credit" at bounding box center [883, 169] width 74 height 13
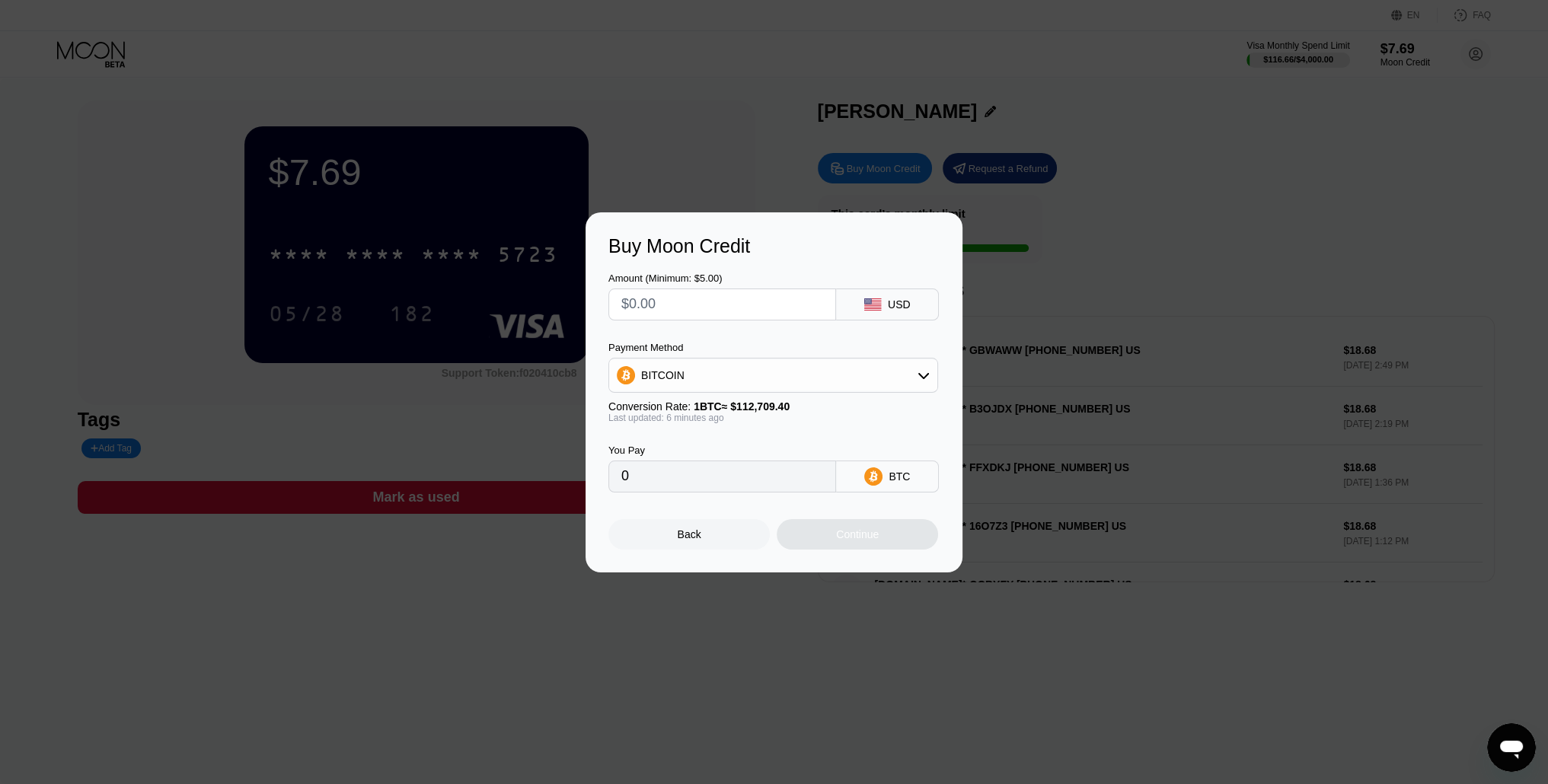
click at [676, 307] on input "text" at bounding box center [722, 305] width 202 height 31
type input "$50"
type input "0.00044364"
type input "$50"
click at [792, 379] on div "BITCOIN" at bounding box center [773, 376] width 328 height 31
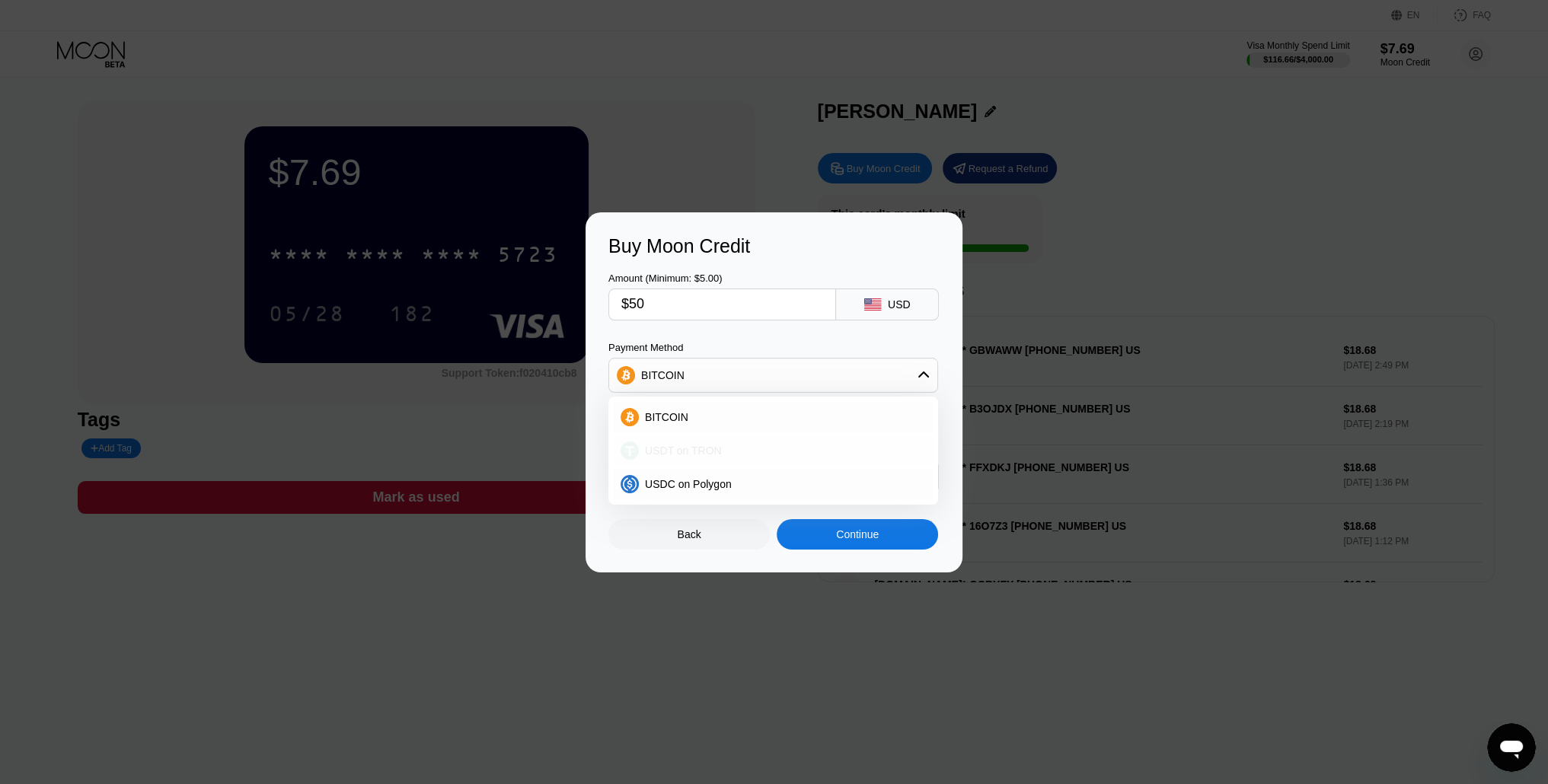
click at [699, 453] on span "USDT on TRON" at bounding box center [683, 451] width 77 height 12
click at [714, 380] on div "USDT on TRON" at bounding box center [773, 376] width 328 height 31
click at [696, 482] on span "USDC on Polygon" at bounding box center [688, 484] width 87 height 12
click at [856, 483] on icon at bounding box center [852, 477] width 12 height 12
click at [776, 368] on div "USDC on Polygon" at bounding box center [773, 376] width 328 height 31
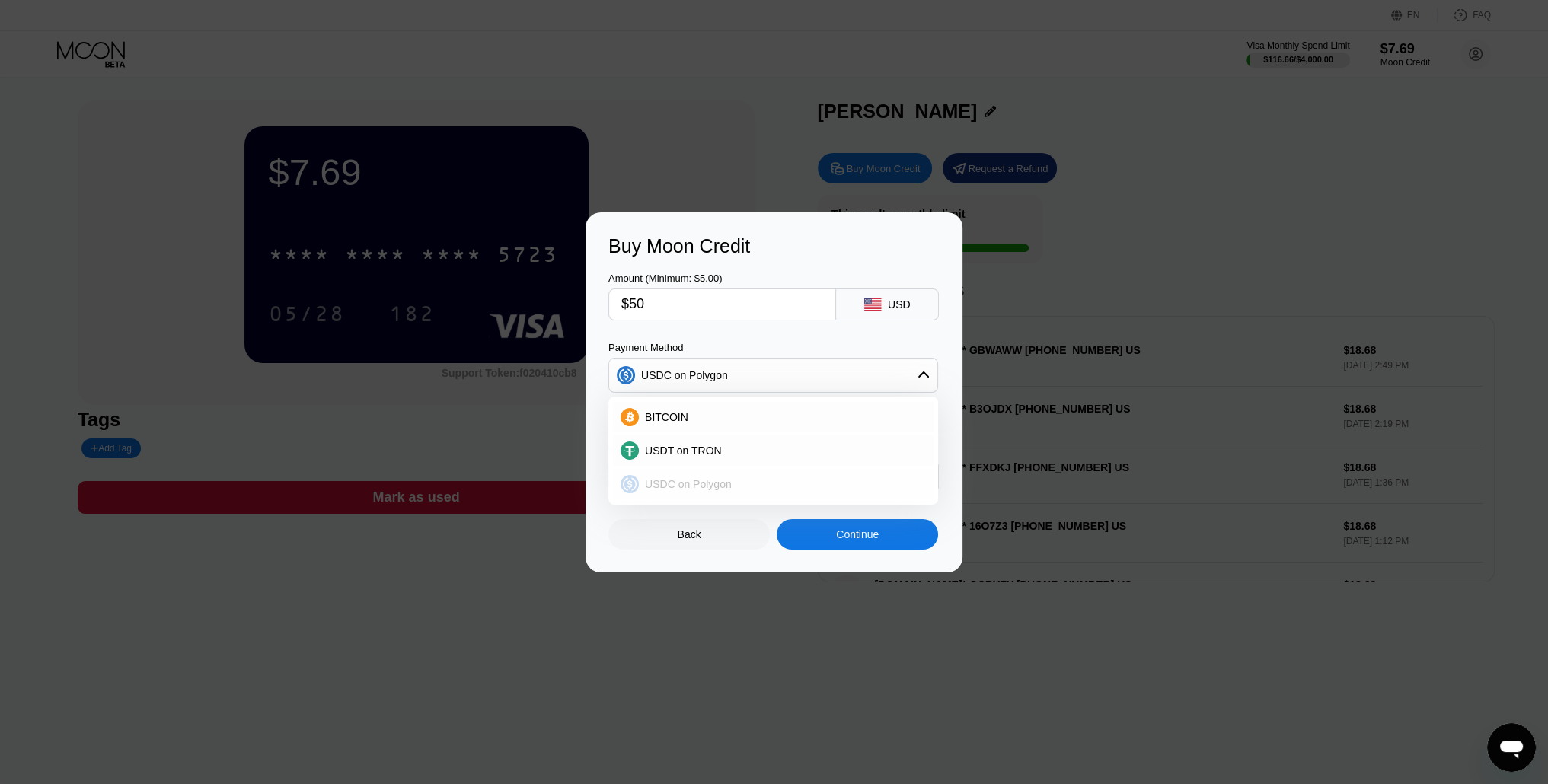
click at [707, 484] on span "USDC on Polygon" at bounding box center [688, 484] width 87 height 12
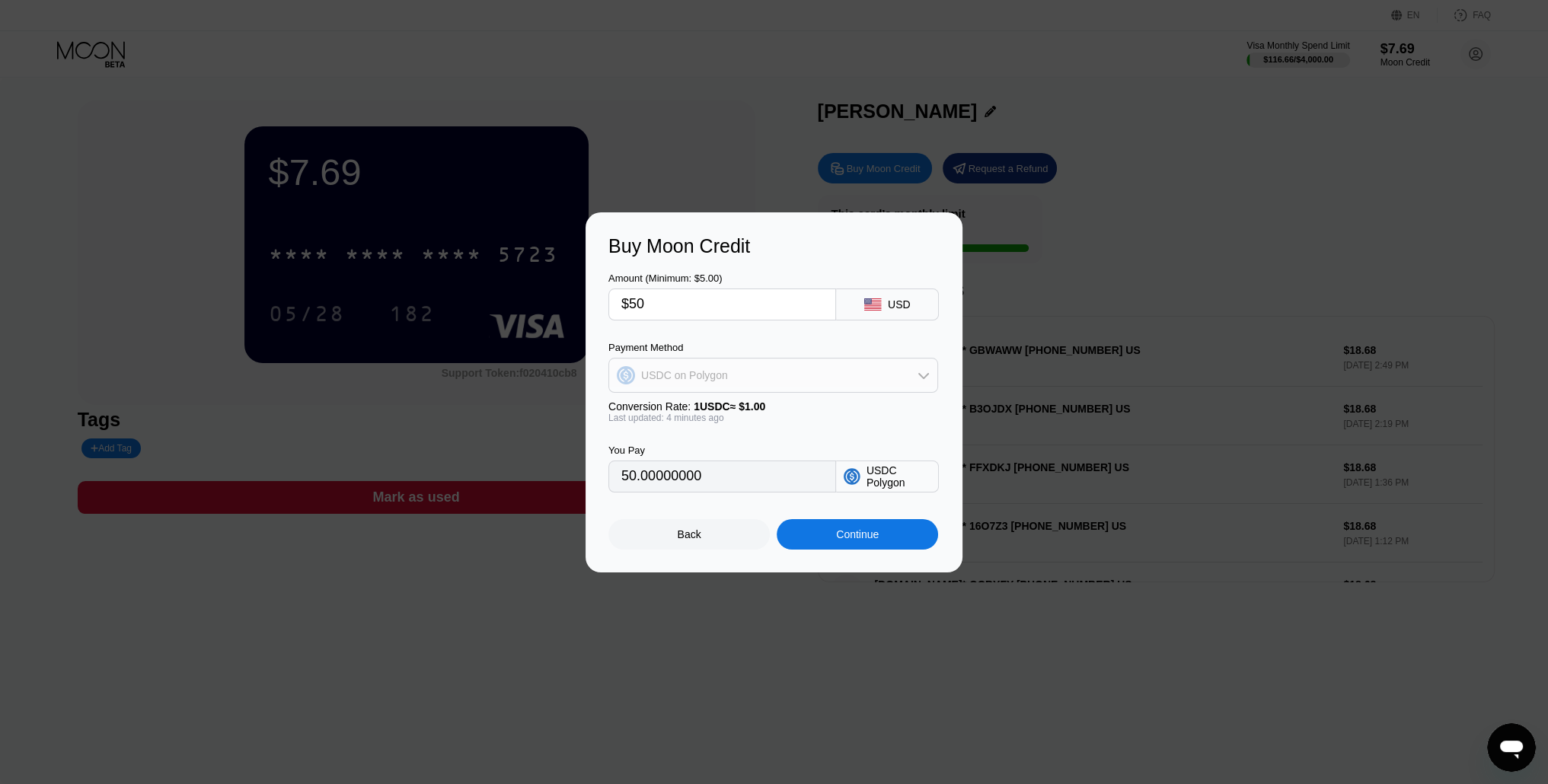
click at [865, 380] on div "USDC on Polygon" at bounding box center [773, 376] width 328 height 31
click at [725, 449] on div "USDT on TRON" at bounding box center [782, 451] width 287 height 12
type input "50.51"
click at [853, 538] on div "Continue" at bounding box center [857, 534] width 42 height 12
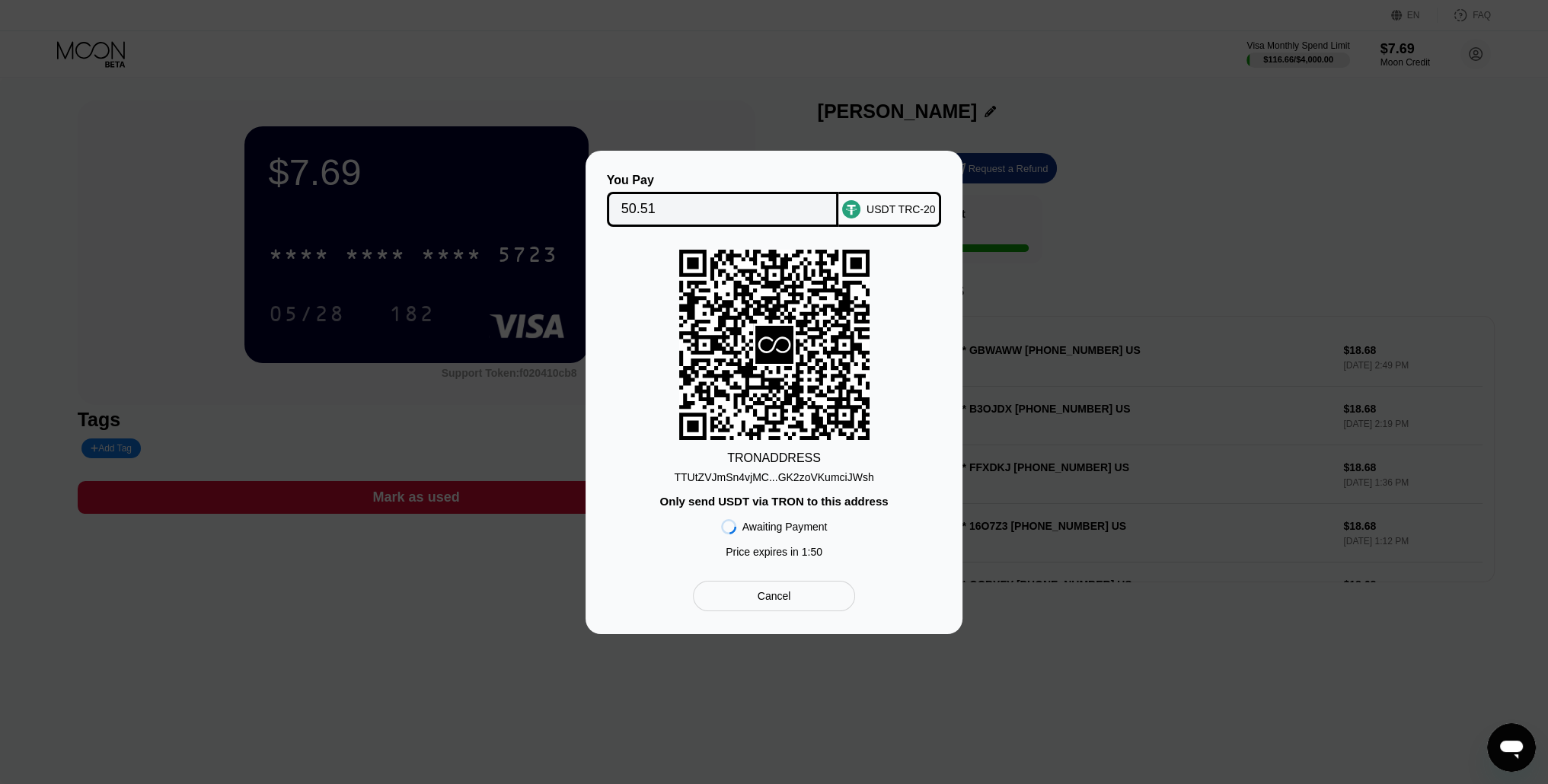
click at [789, 475] on div "TTUtZVJmSn4vjMC...GK2zoVKumciJWsh" at bounding box center [773, 477] width 199 height 12
click at [799, 608] on div "Cancel" at bounding box center [774, 596] width 163 height 31
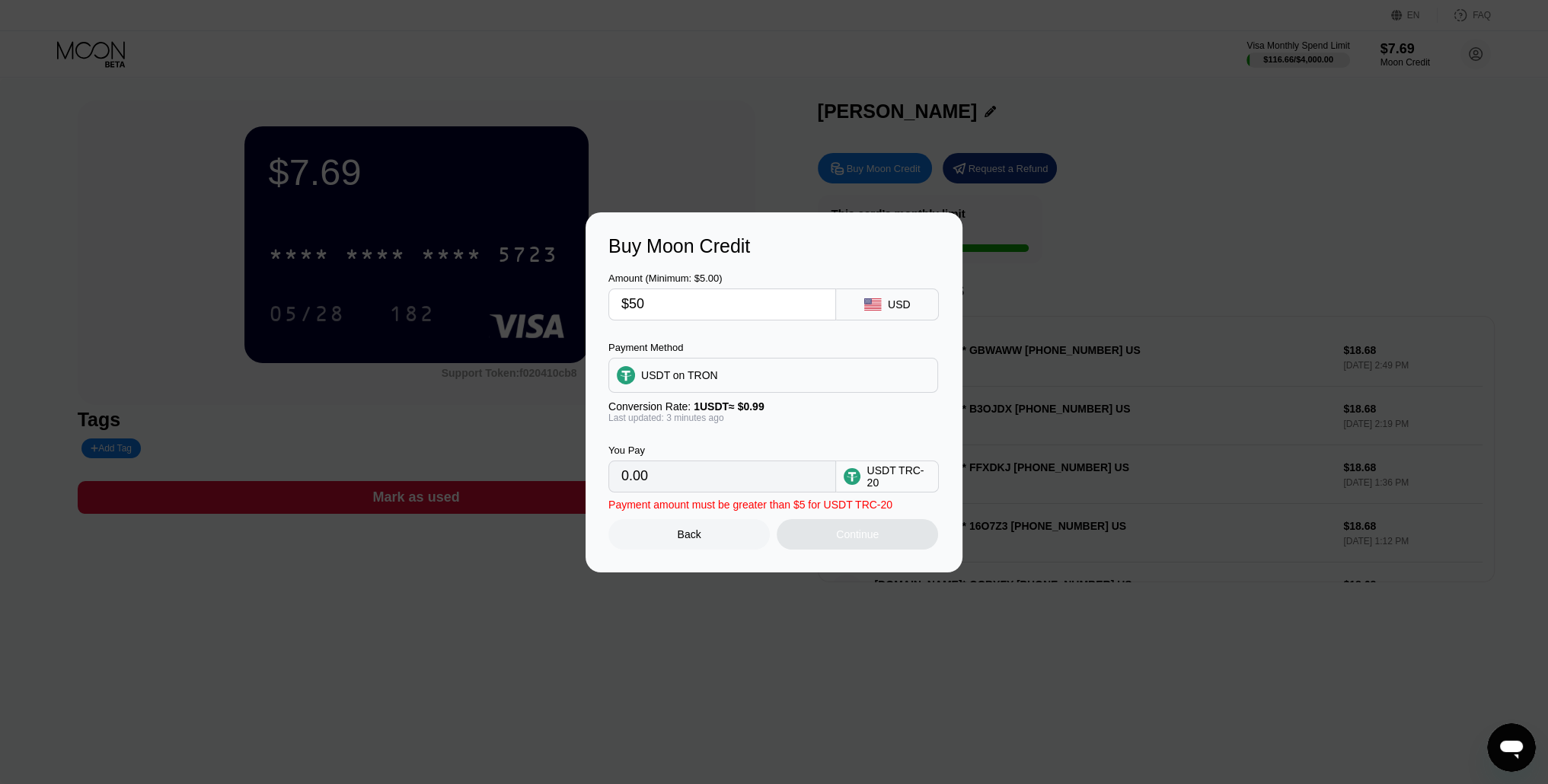
type input "50.51"
click at [696, 301] on input "$50" at bounding box center [722, 305] width 202 height 31
type input "$5"
type input "5.05"
type input "$50"
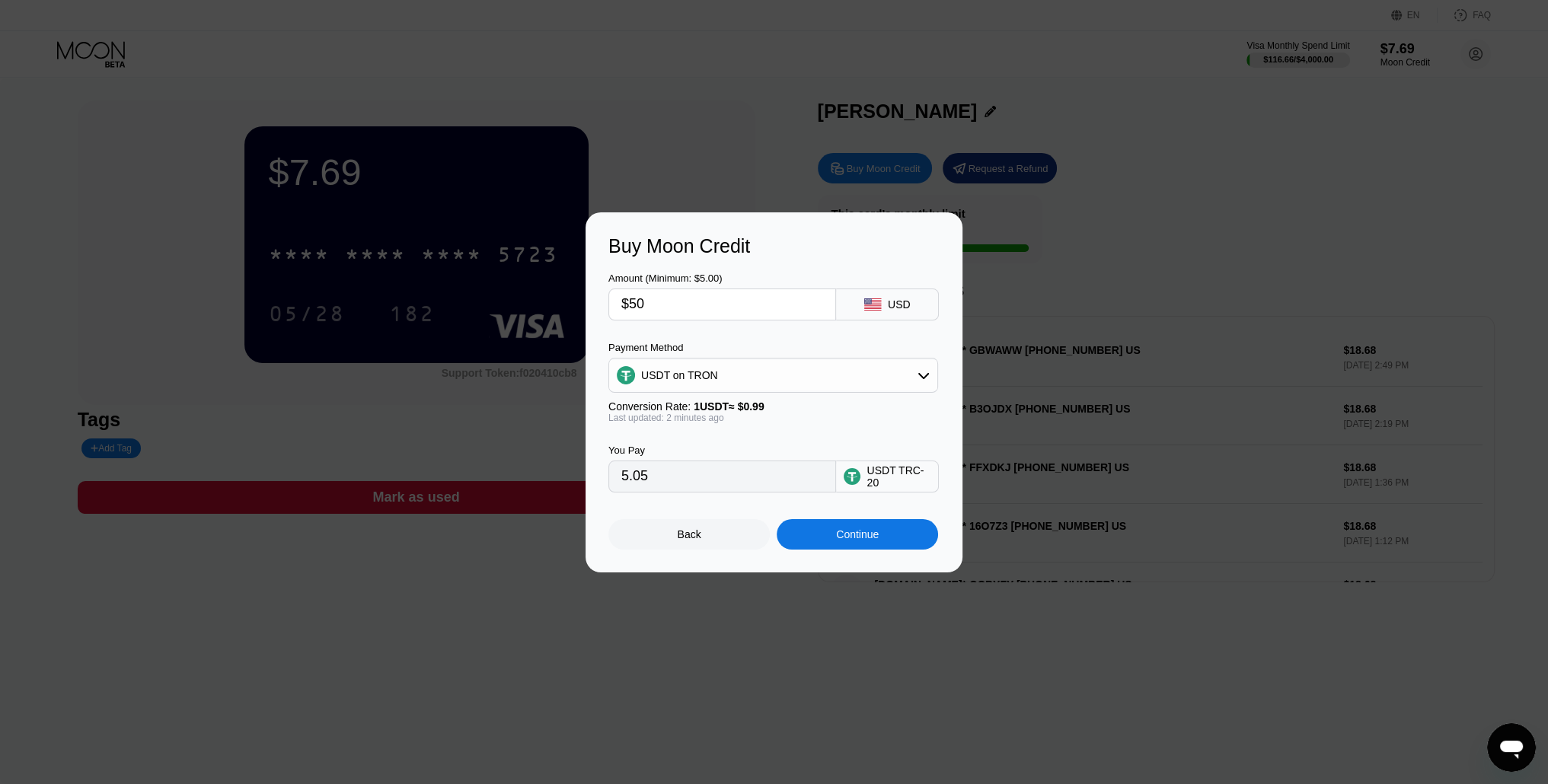
type input "50.51"
click at [835, 544] on div "Continue" at bounding box center [857, 534] width 162 height 31
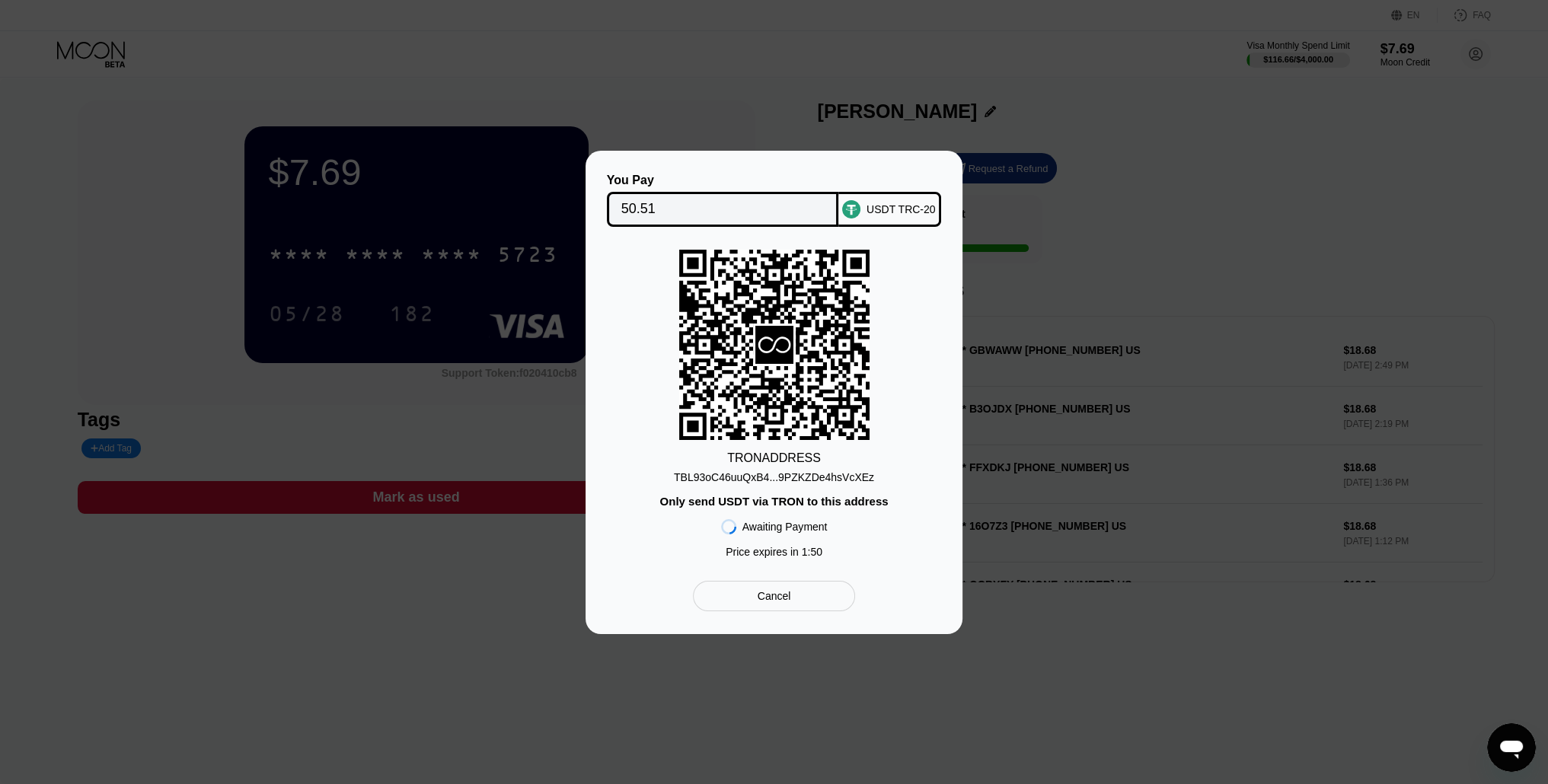
click at [823, 478] on div "TBL93oC46uuQxB4...9PZKZDe4hsVcXEz" at bounding box center [774, 477] width 200 height 12
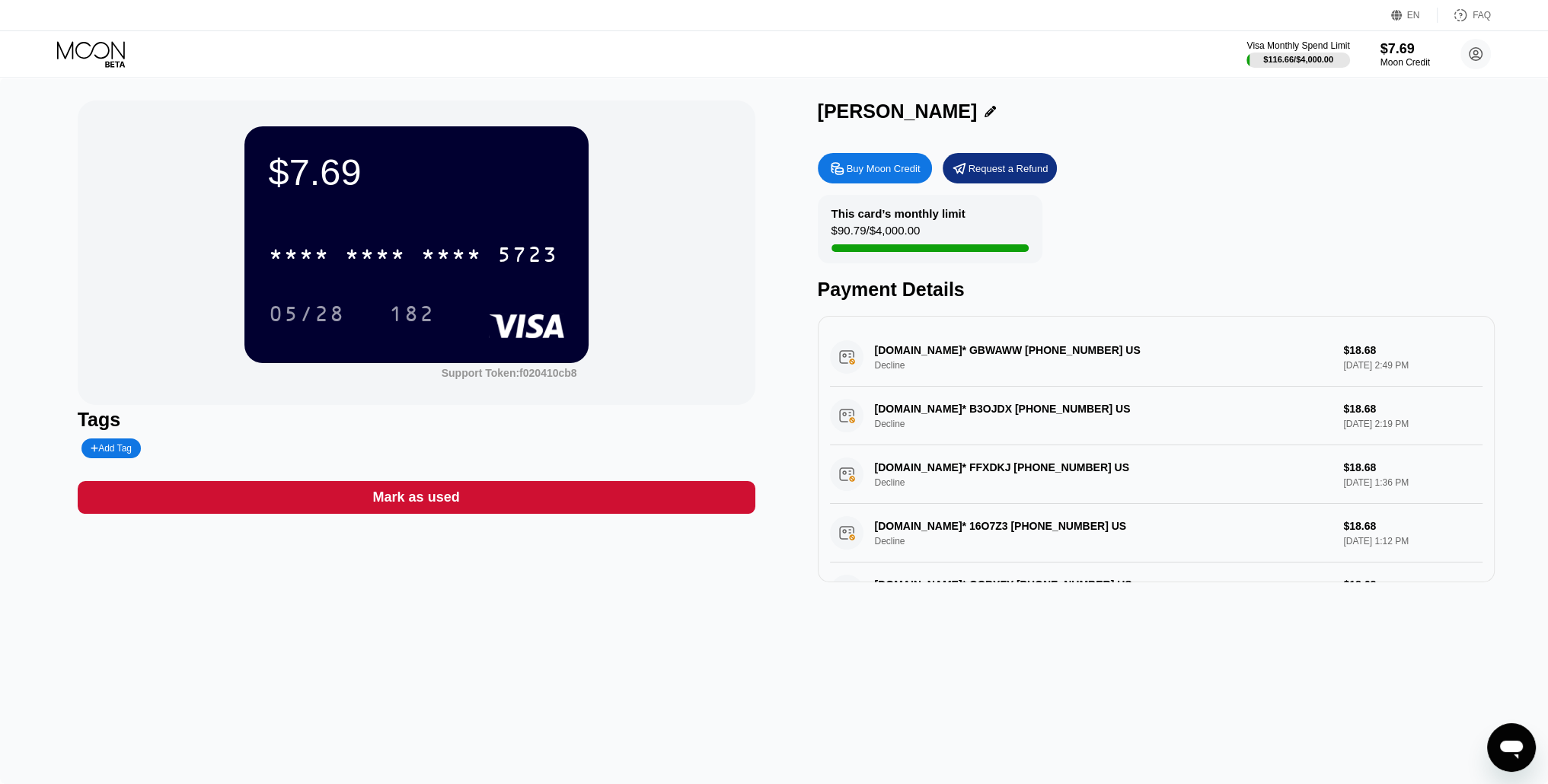
click at [883, 166] on div "Buy Moon Credit" at bounding box center [883, 169] width 74 height 13
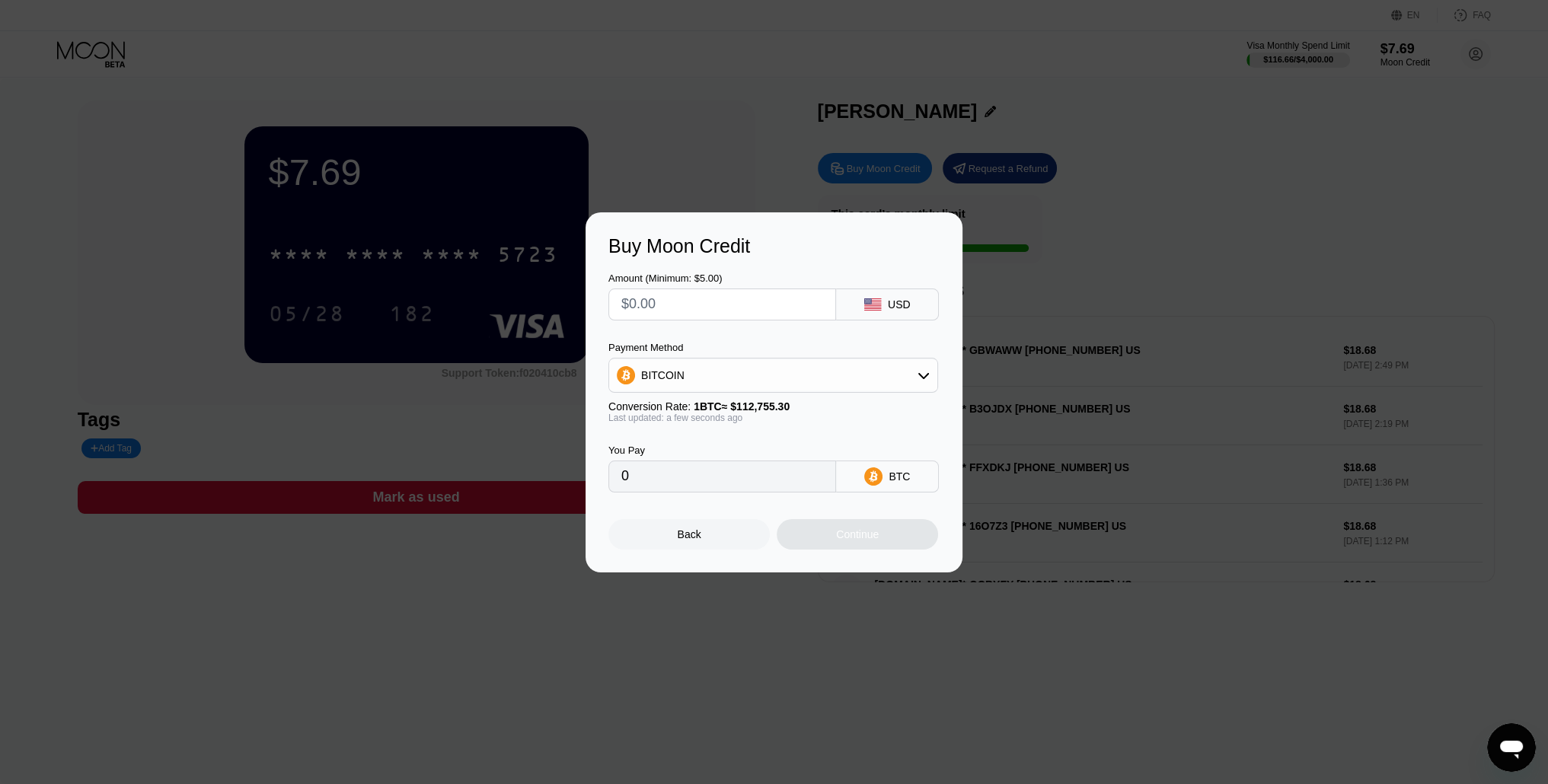
click at [665, 301] on input "text" at bounding box center [722, 305] width 202 height 31
type input "$5"
type input "0.00004435"
type input "$50"
type input "0.00044344"
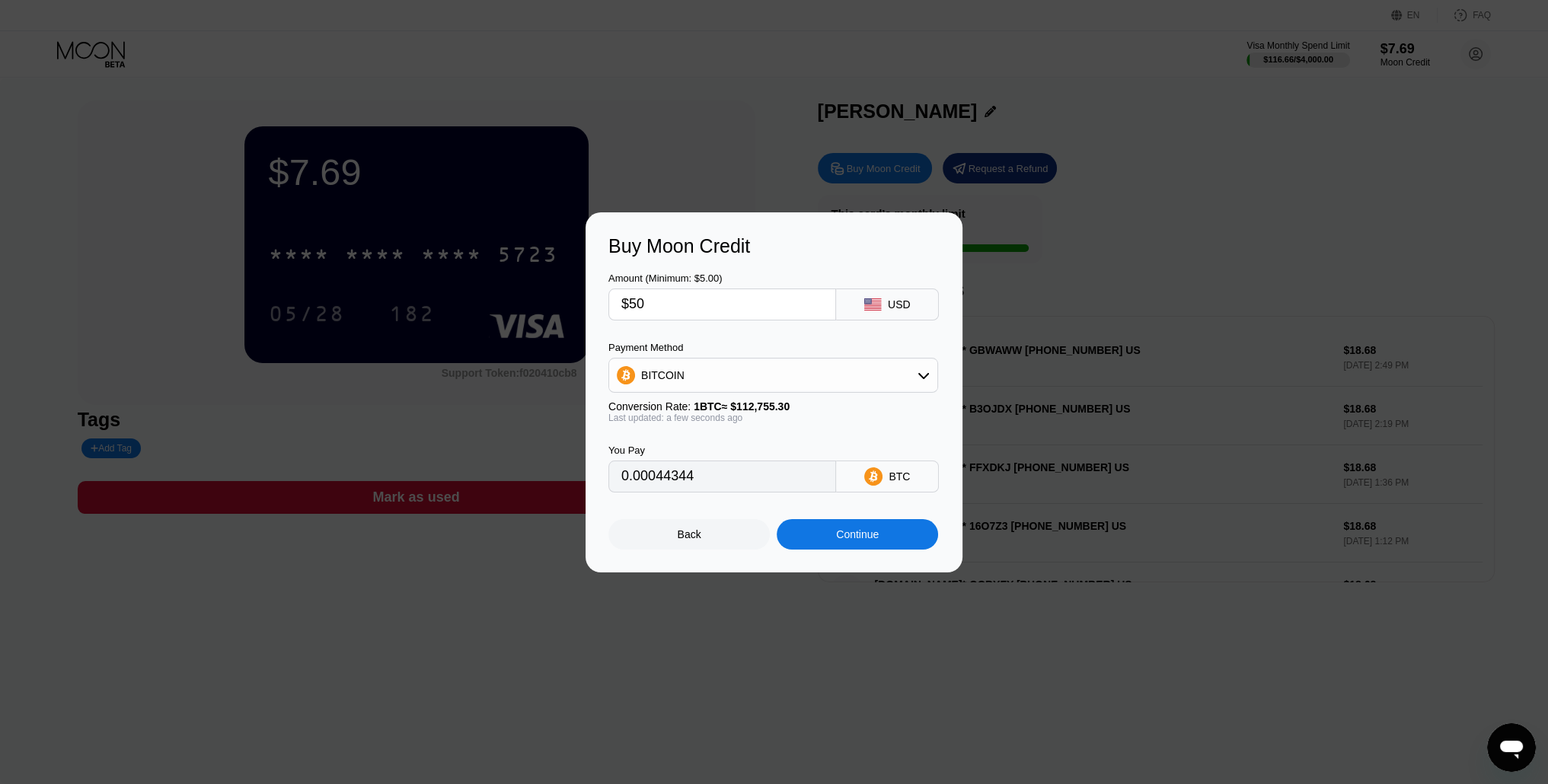
type input "$50"
click at [902, 384] on div "BITCOIN" at bounding box center [773, 376] width 328 height 31
click at [694, 457] on span "USDT on TRON" at bounding box center [683, 451] width 77 height 12
type input "50.51"
click at [873, 538] on div "Continue" at bounding box center [857, 534] width 42 height 12
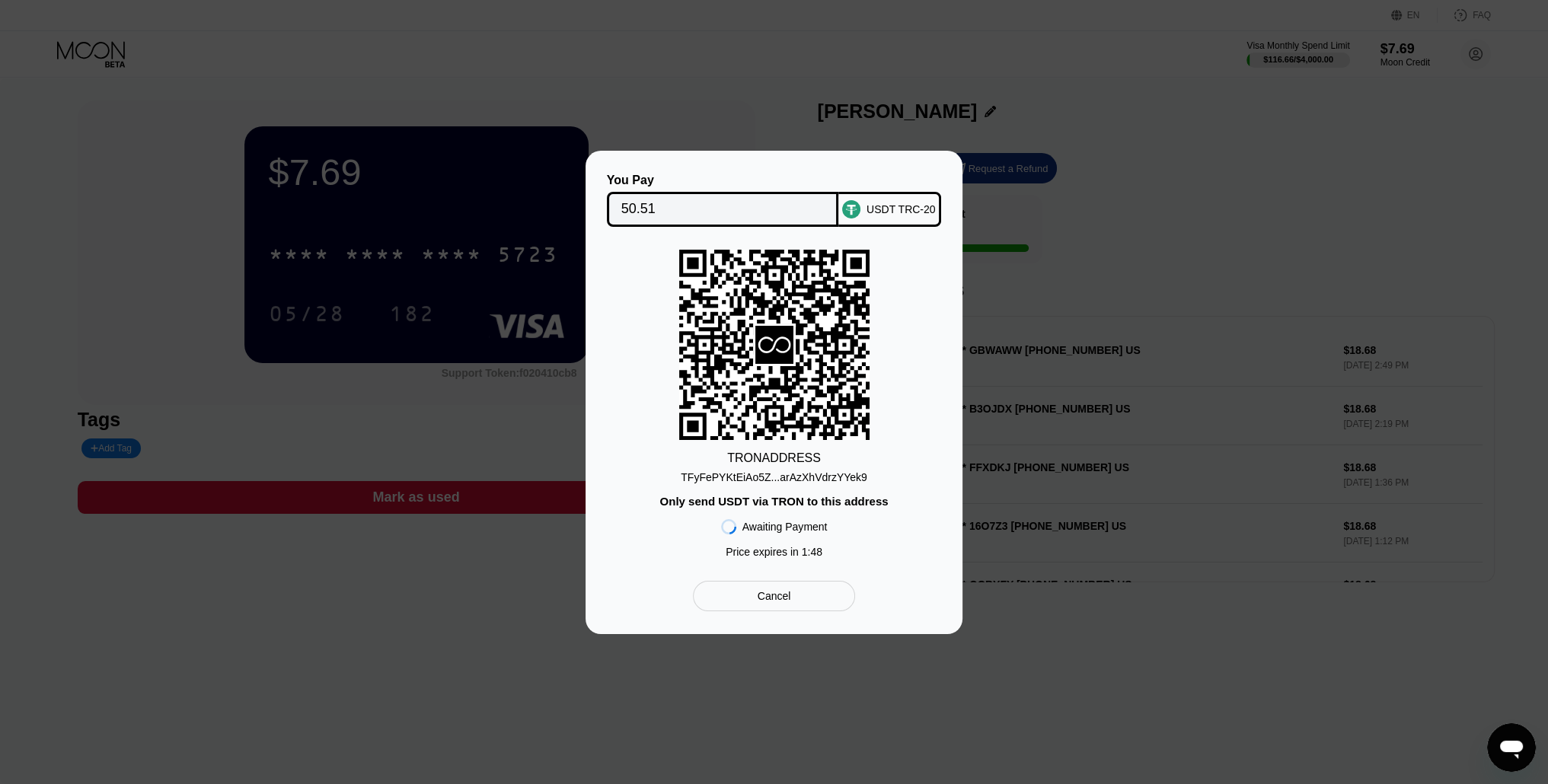
click at [827, 474] on div "TFyFePYKtEiAo5Z...arAzXhVdrzYYek9" at bounding box center [774, 477] width 186 height 12
click at [813, 599] on div "Cancel" at bounding box center [774, 596] width 163 height 31
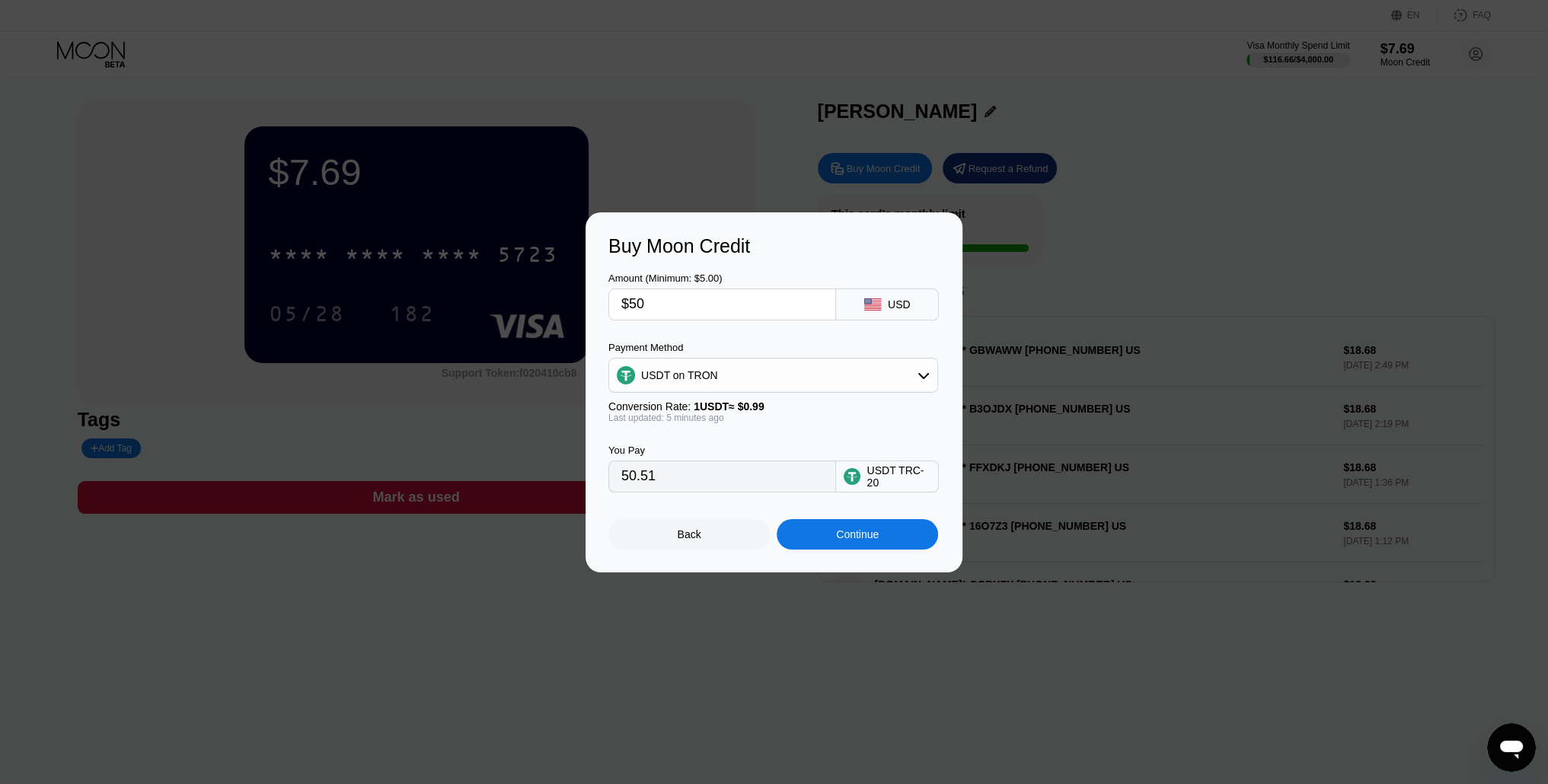
click at [700, 541] on div "Back" at bounding box center [689, 534] width 24 height 12
